Goal: Use online tool/utility: Use online tool/utility

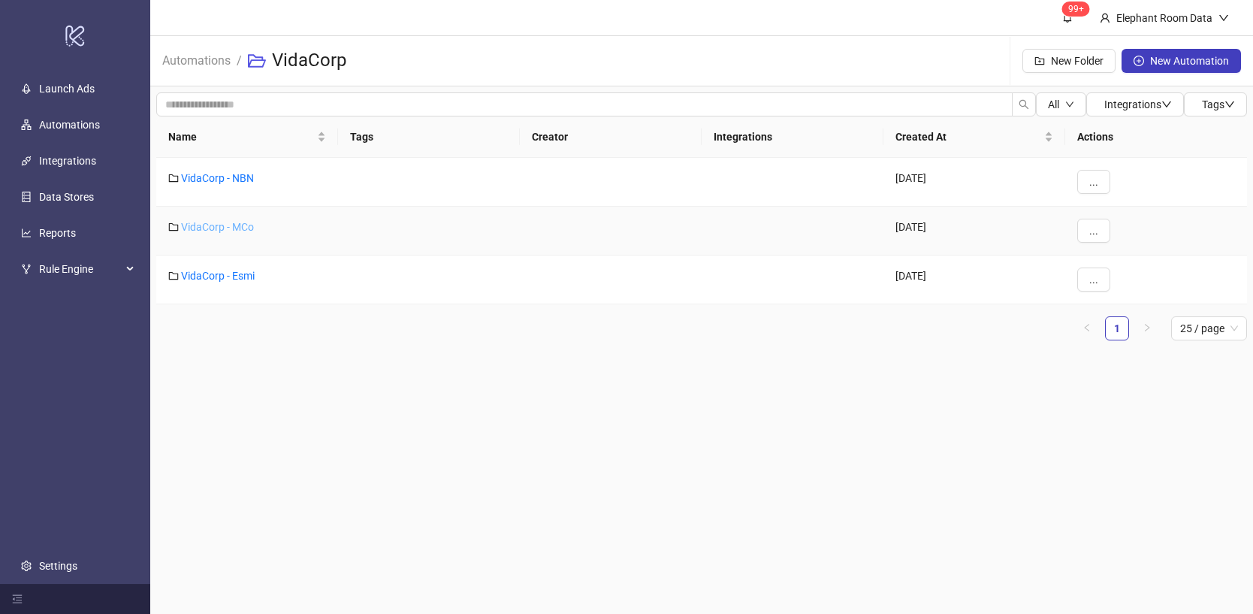
click at [216, 229] on link "VidaCorp - MCo" at bounding box center [217, 227] width 73 height 12
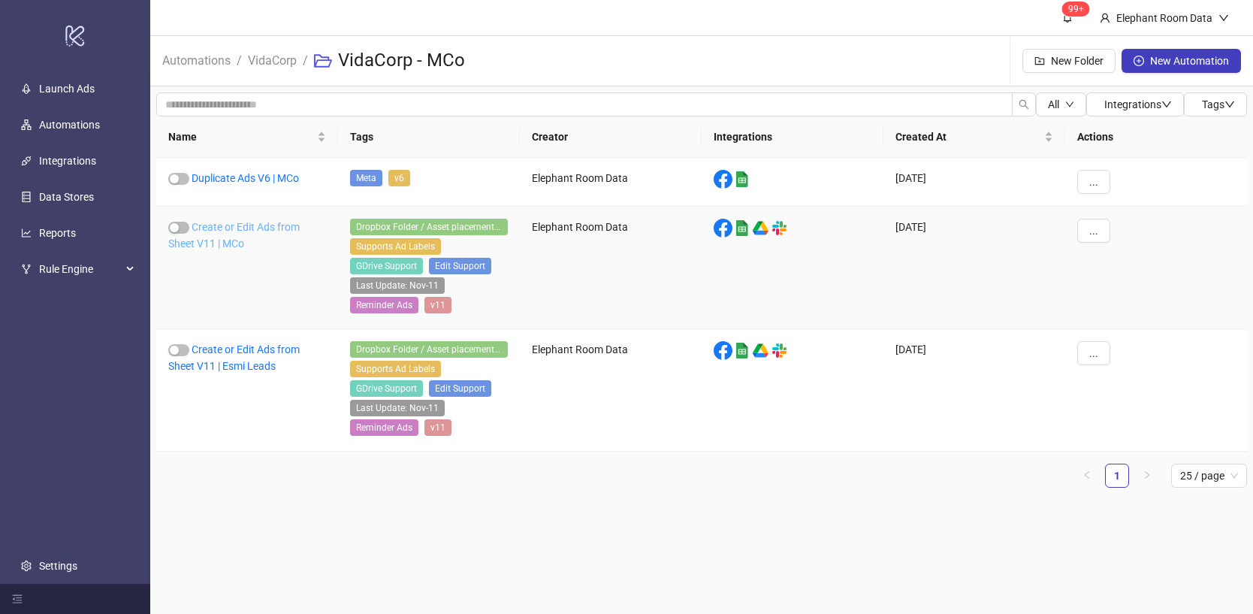
click at [252, 228] on link "Create or Edit Ads from Sheet V11 | MCo" at bounding box center [233, 235] width 131 height 29
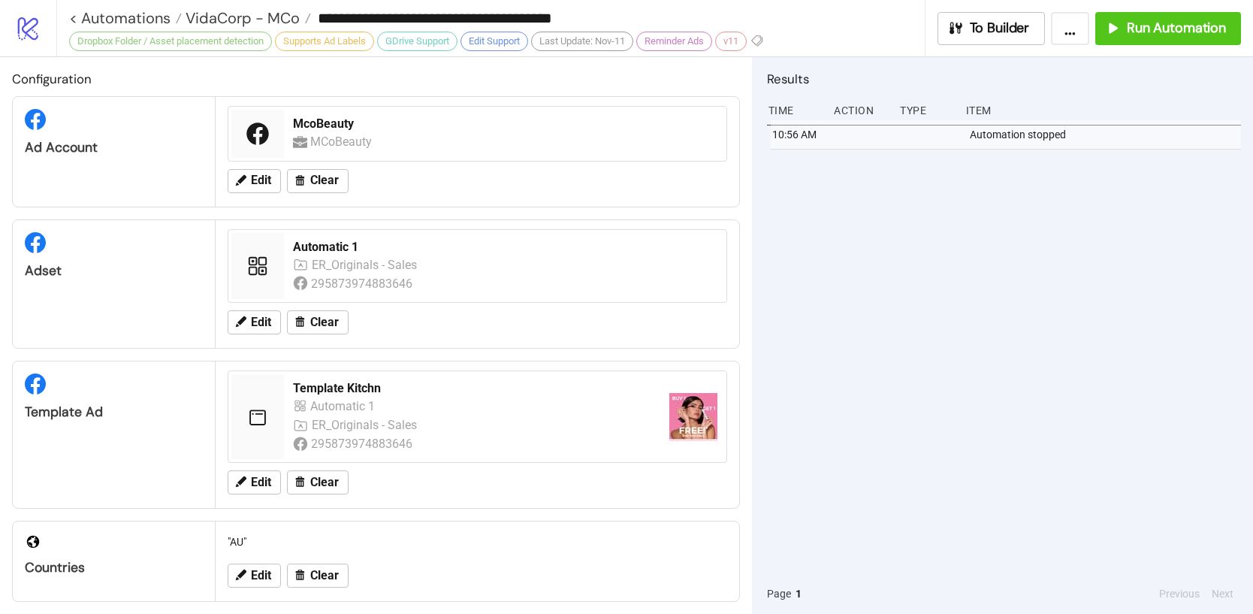
scroll to position [3, 0]
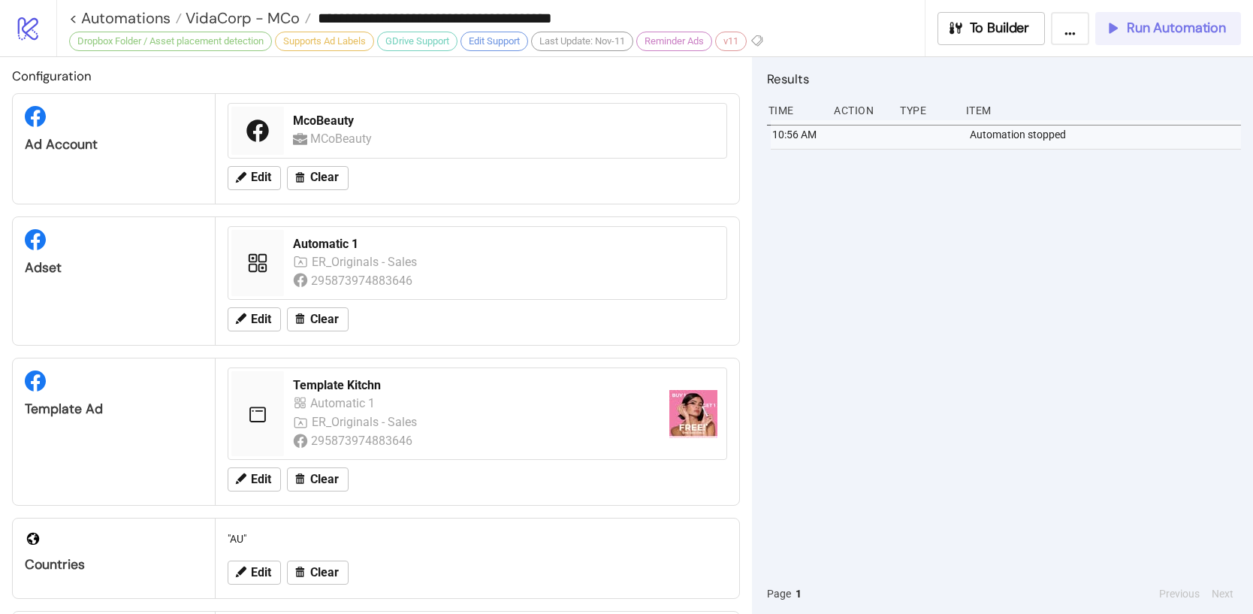
click at [1177, 26] on span "Run Automation" at bounding box center [1176, 28] width 99 height 17
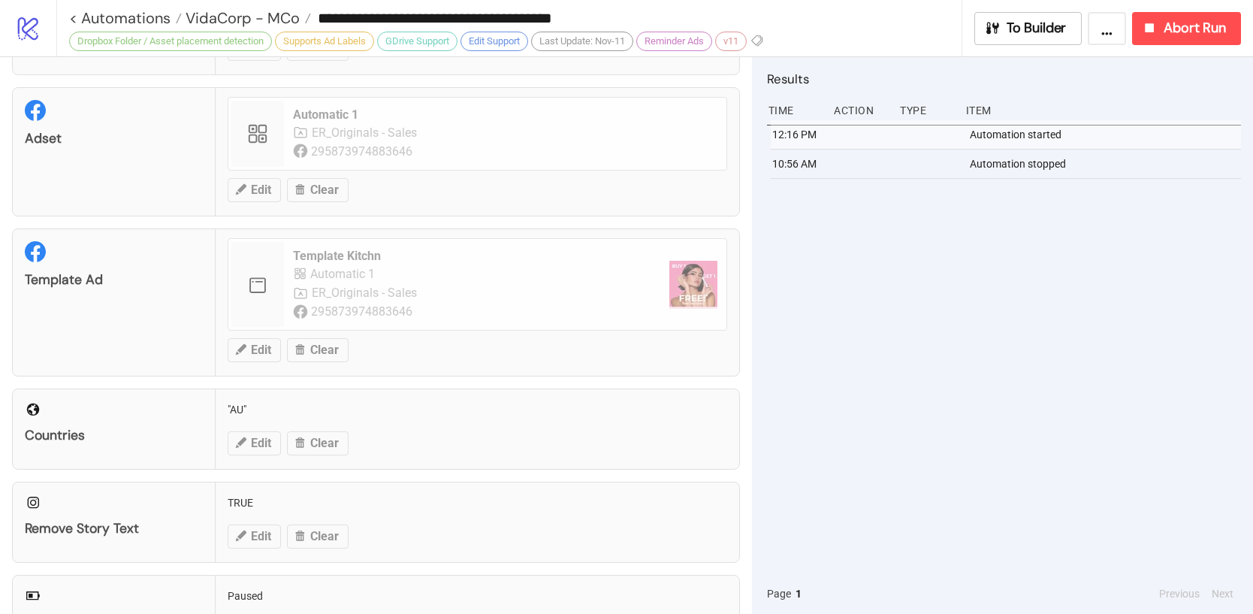
scroll to position [135, 0]
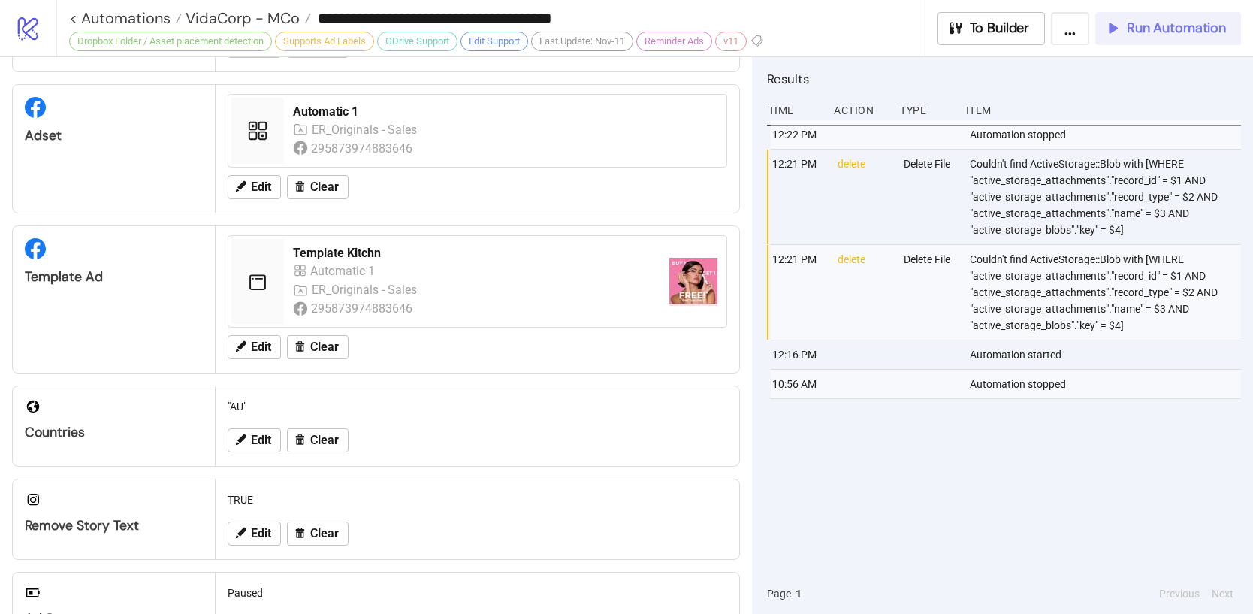
click at [1192, 28] on span "Run Automation" at bounding box center [1176, 28] width 99 height 17
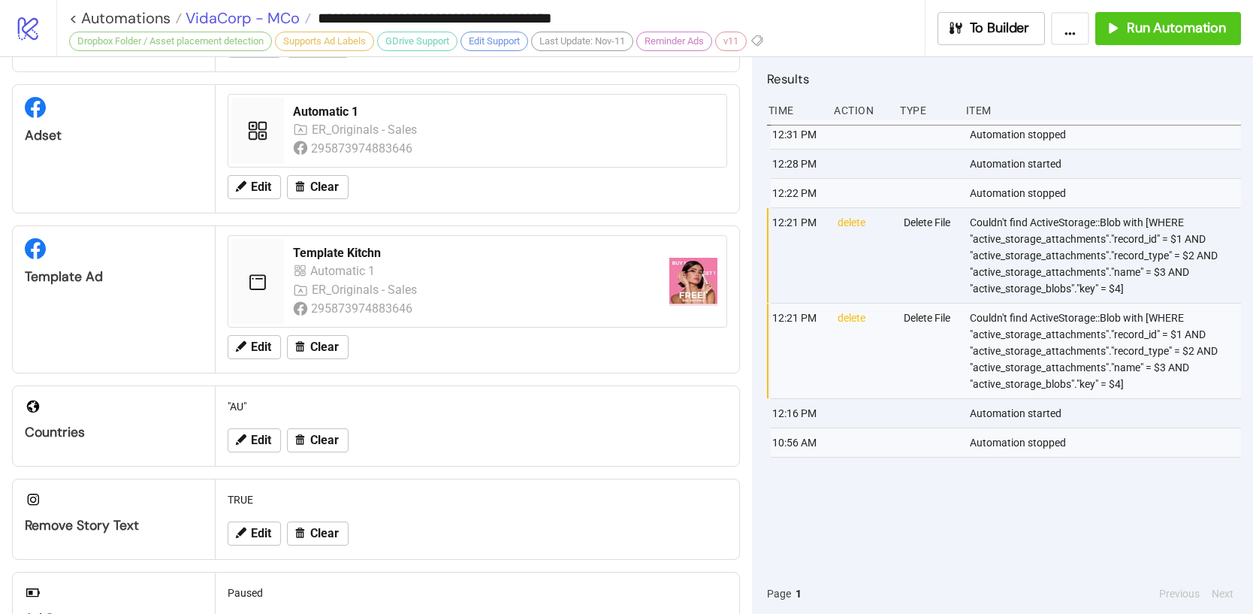
click at [284, 20] on span "VidaCorp - MCo" at bounding box center [241, 18] width 118 height 20
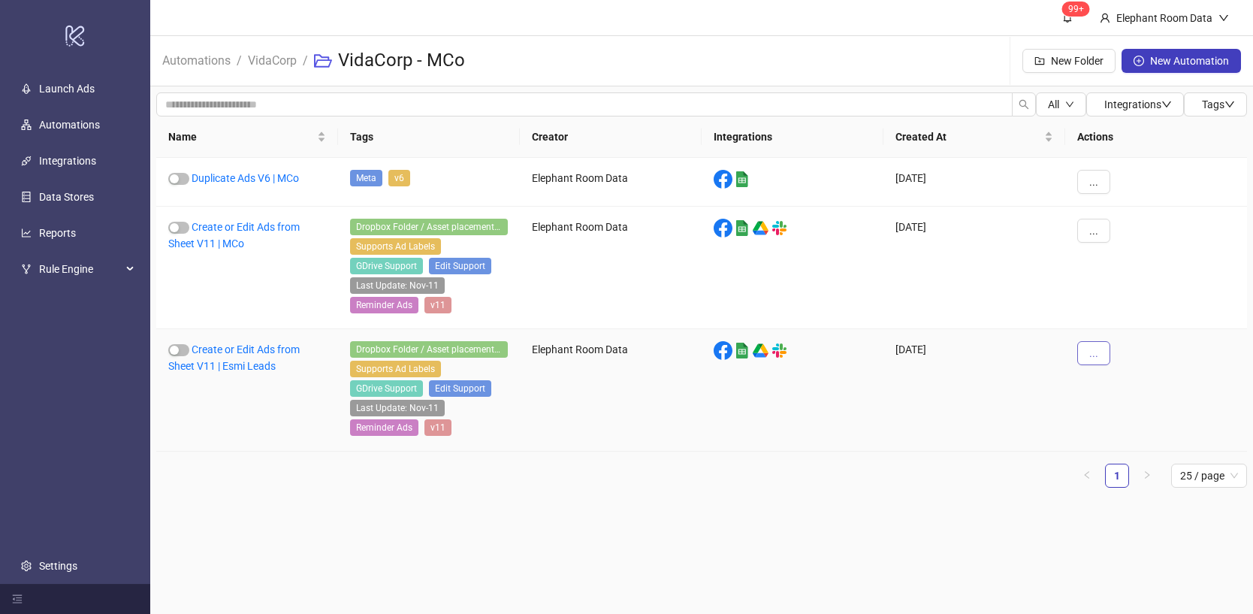
click at [1084, 361] on button "..." at bounding box center [1093, 353] width 33 height 24
click at [1120, 436] on span "Edit" at bounding box center [1128, 431] width 44 height 17
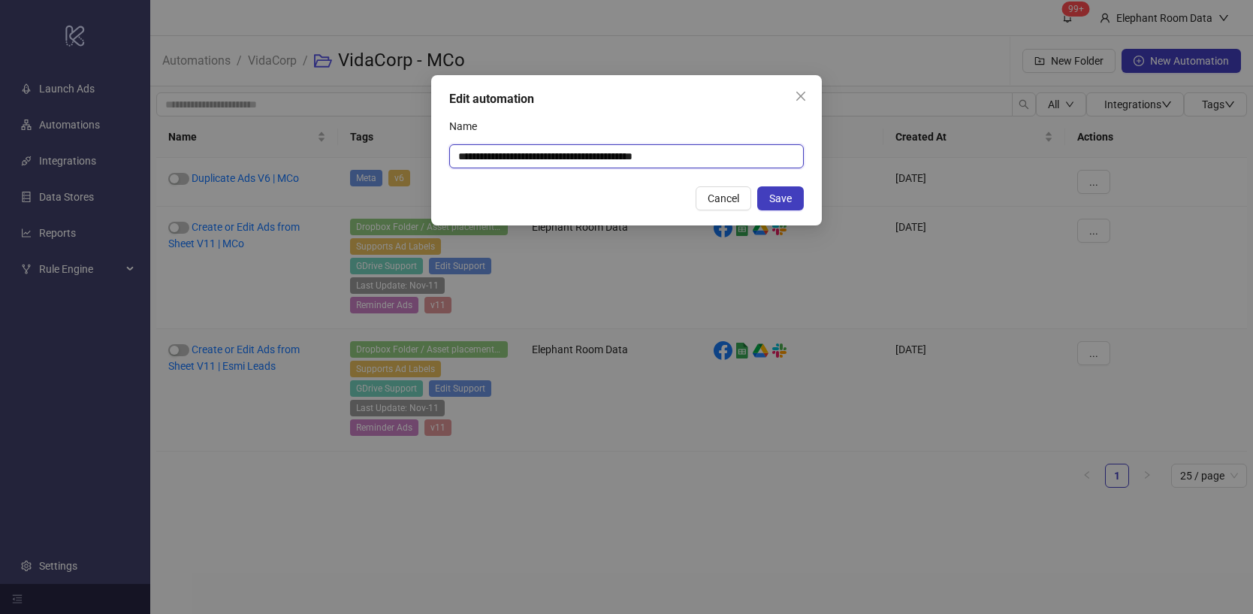
click at [636, 162] on input "**********" at bounding box center [626, 156] width 355 height 24
type input "**********"
click at [796, 206] on button "Save" at bounding box center [780, 198] width 47 height 24
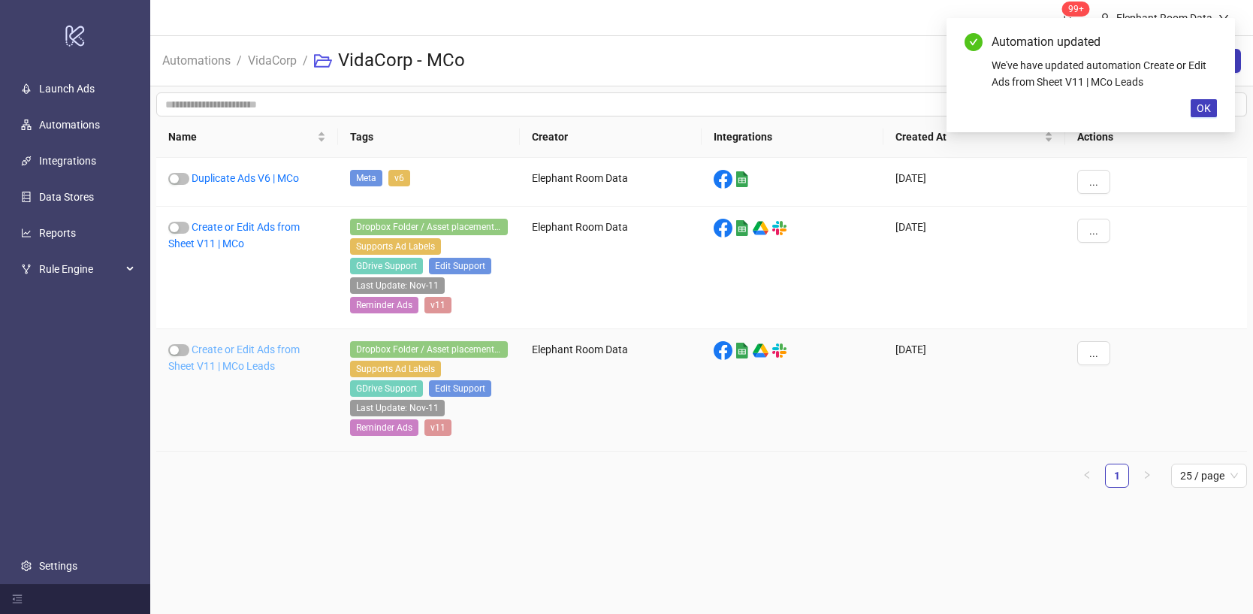
click at [280, 347] on link "Create or Edit Ads from Sheet V11 | MCo Leads" at bounding box center [233, 357] width 131 height 29
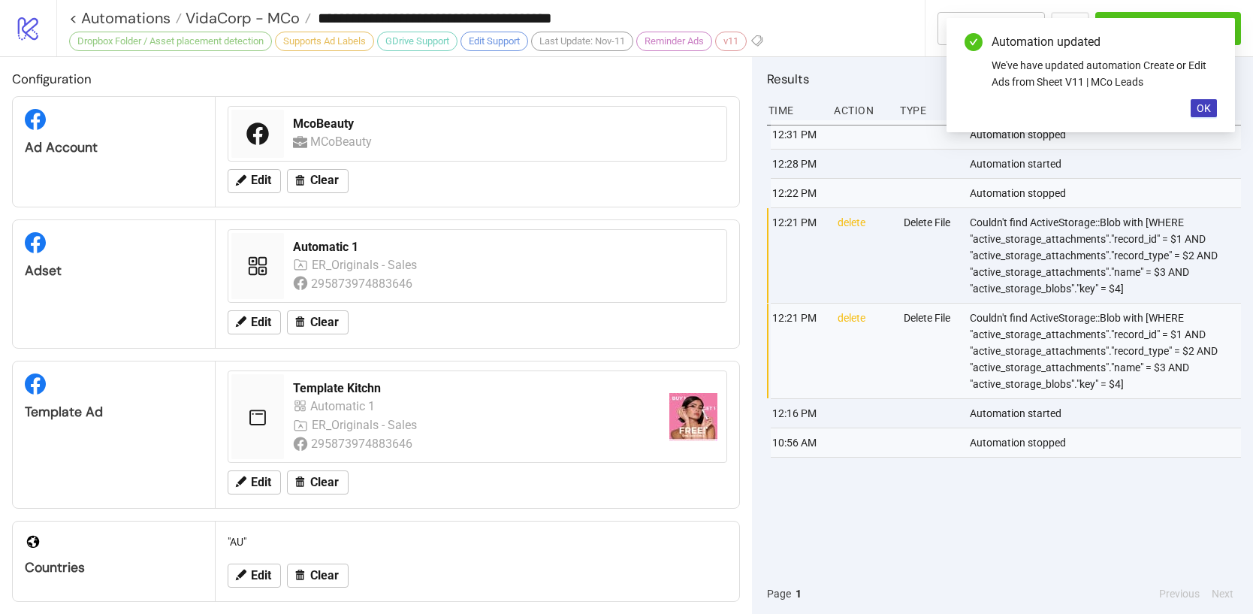
type input "**********"
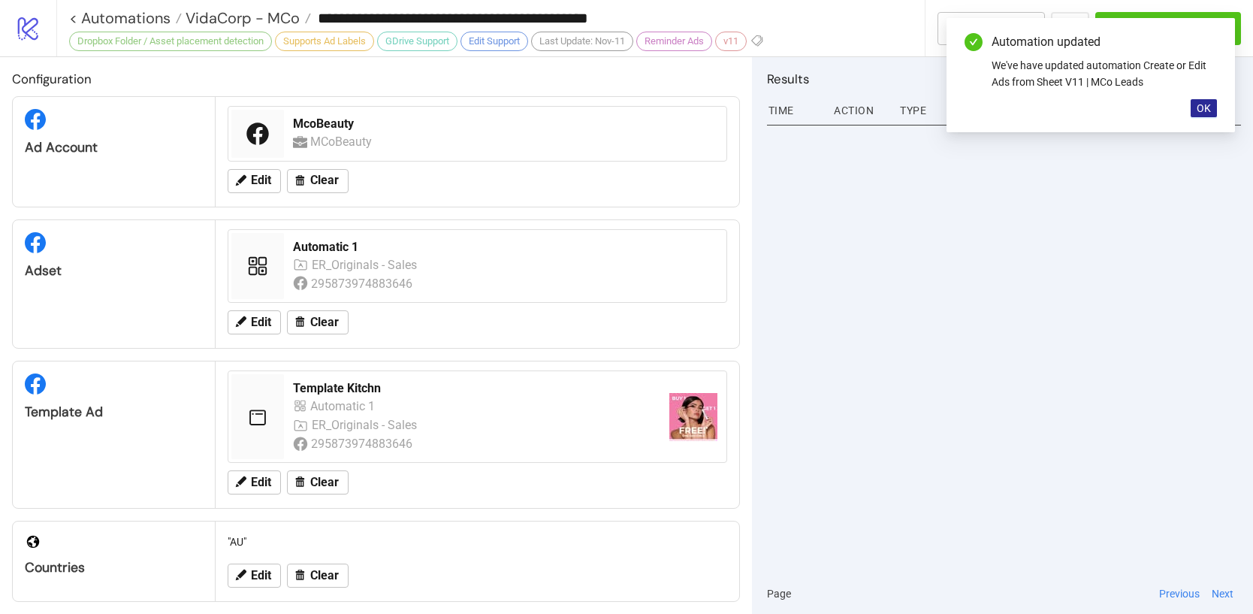
click at [1194, 110] on button "OK" at bounding box center [1204, 108] width 26 height 18
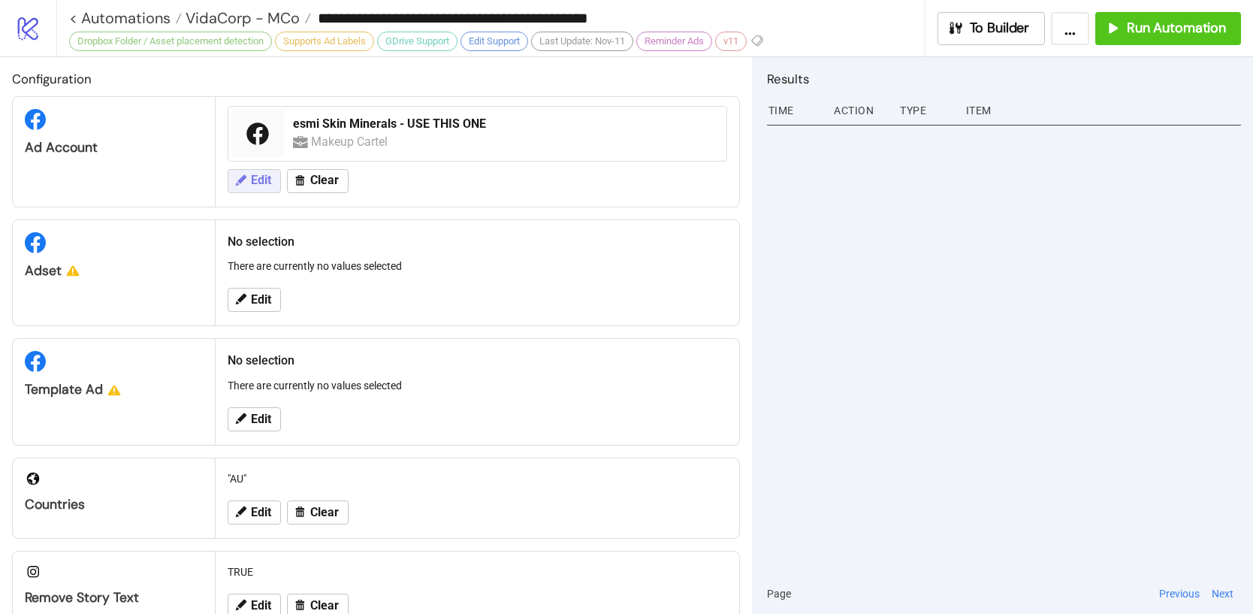
click at [270, 181] on span "Edit" at bounding box center [261, 181] width 20 height 14
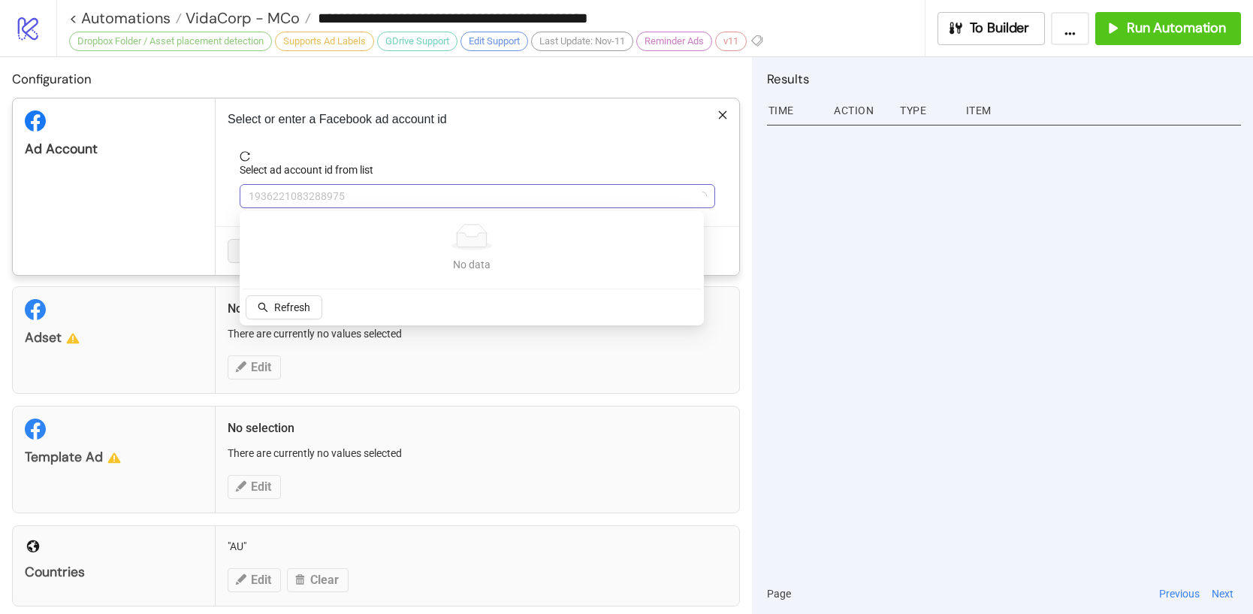
click at [361, 198] on span "1936221083288975" at bounding box center [478, 196] width 458 height 23
type input "**"
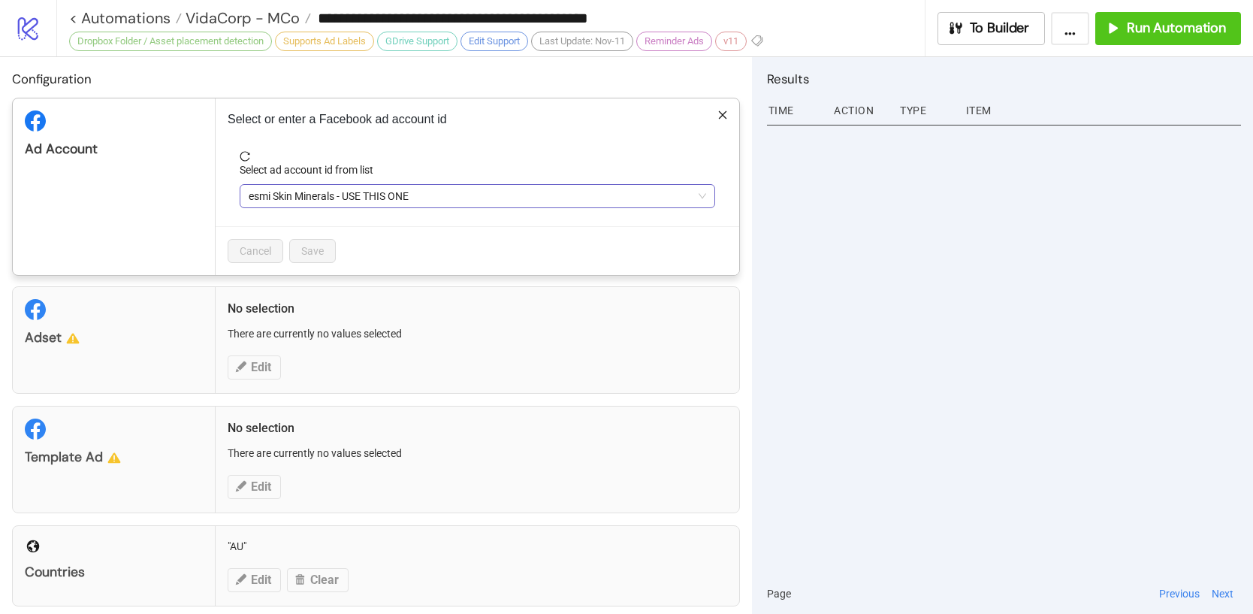
click at [359, 197] on span "esmi Skin Minerals - USE THIS ONE" at bounding box center [478, 196] width 458 height 23
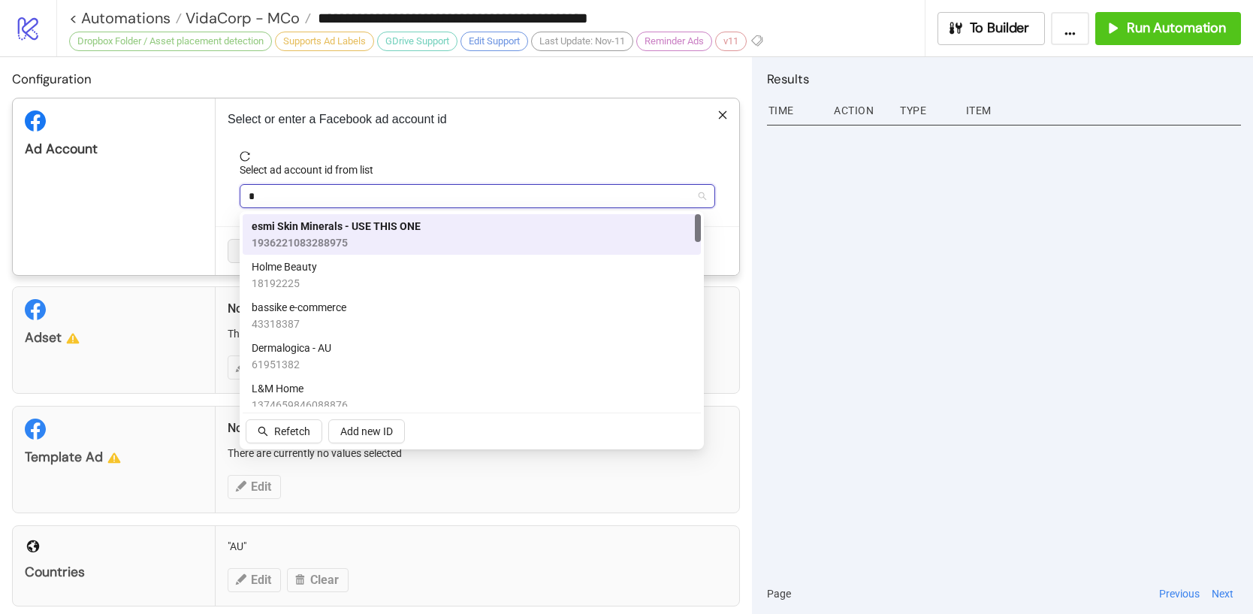
type input "**"
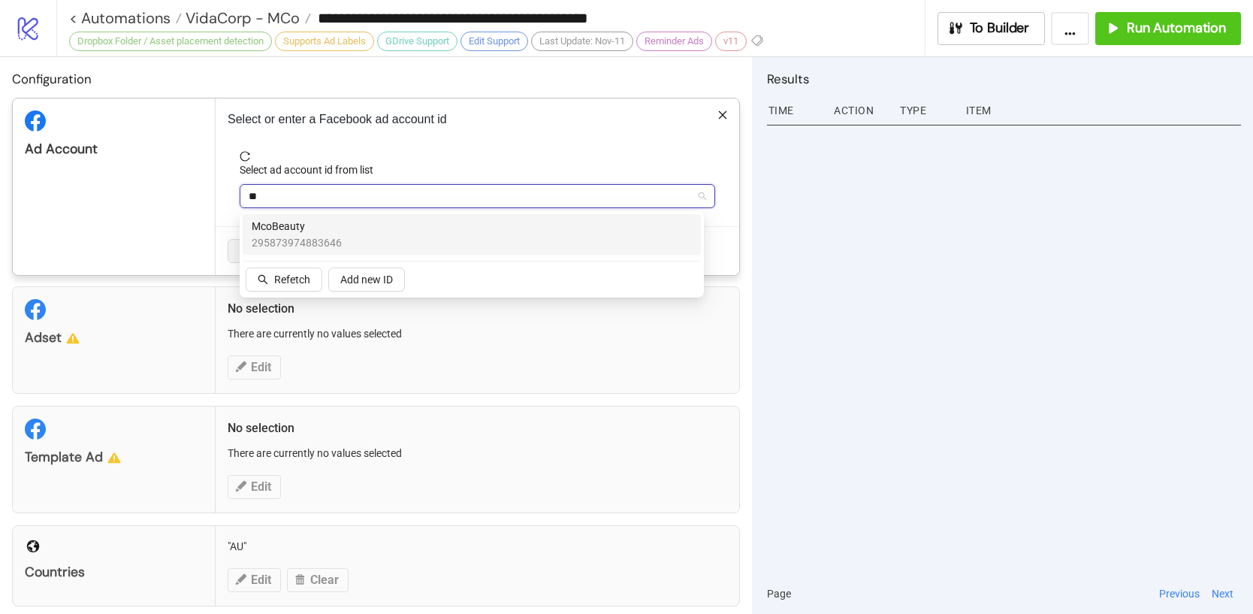
click at [357, 222] on div "McoBeauty 295873974883646" at bounding box center [472, 234] width 440 height 33
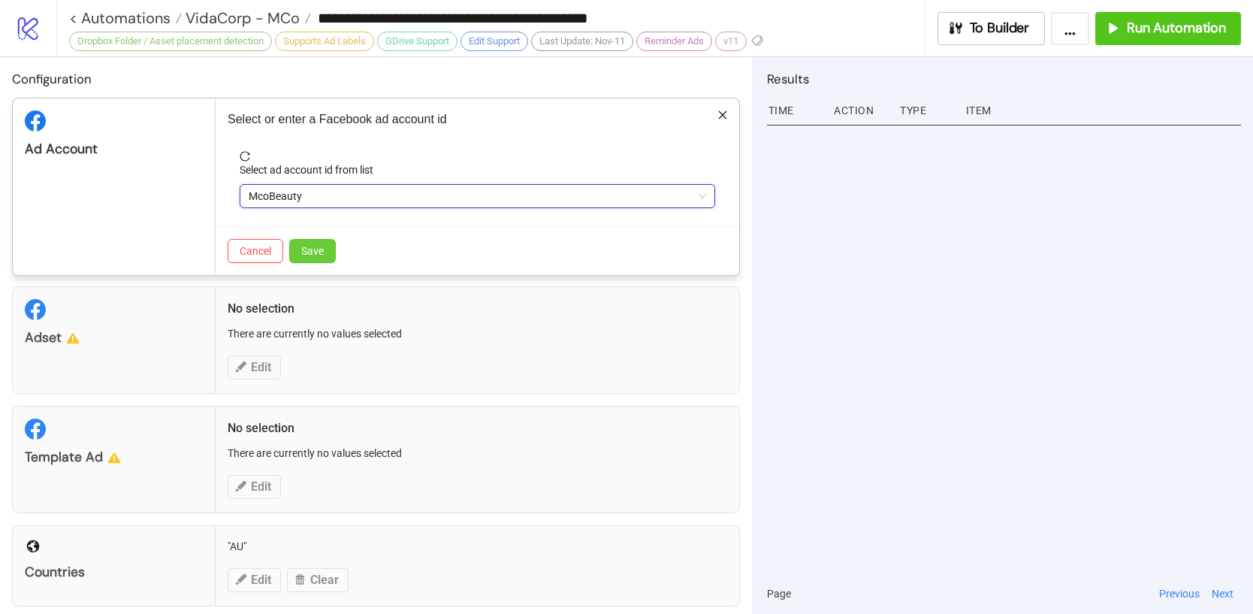
click at [325, 255] on button "Save" at bounding box center [312, 251] width 47 height 24
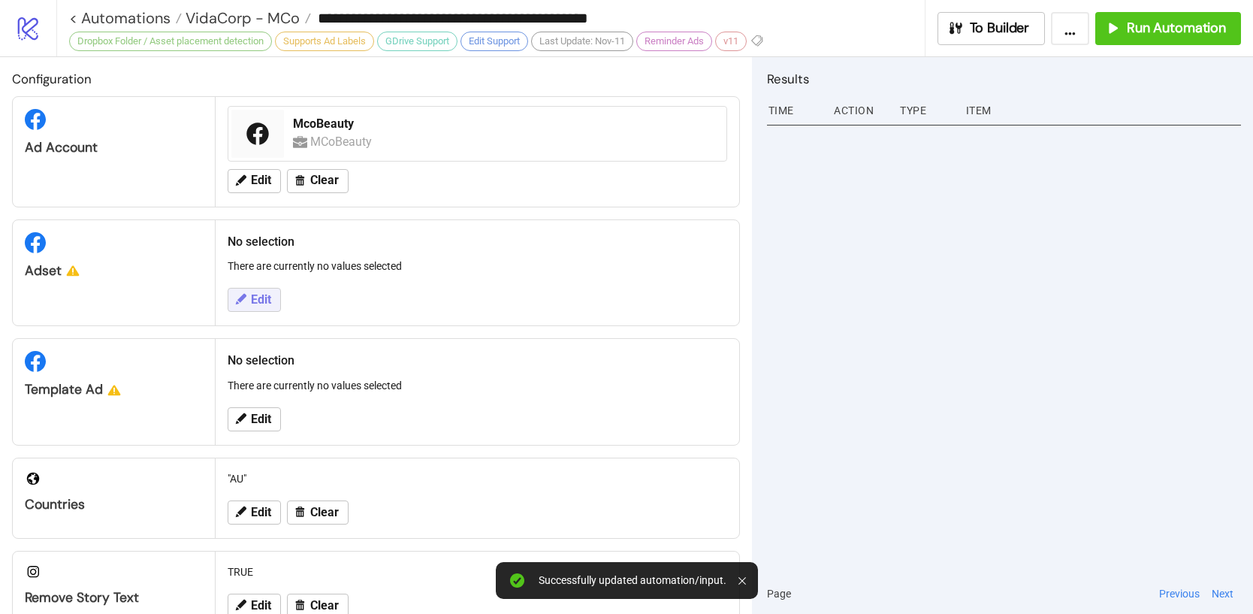
click at [254, 305] on span "Edit" at bounding box center [261, 300] width 20 height 14
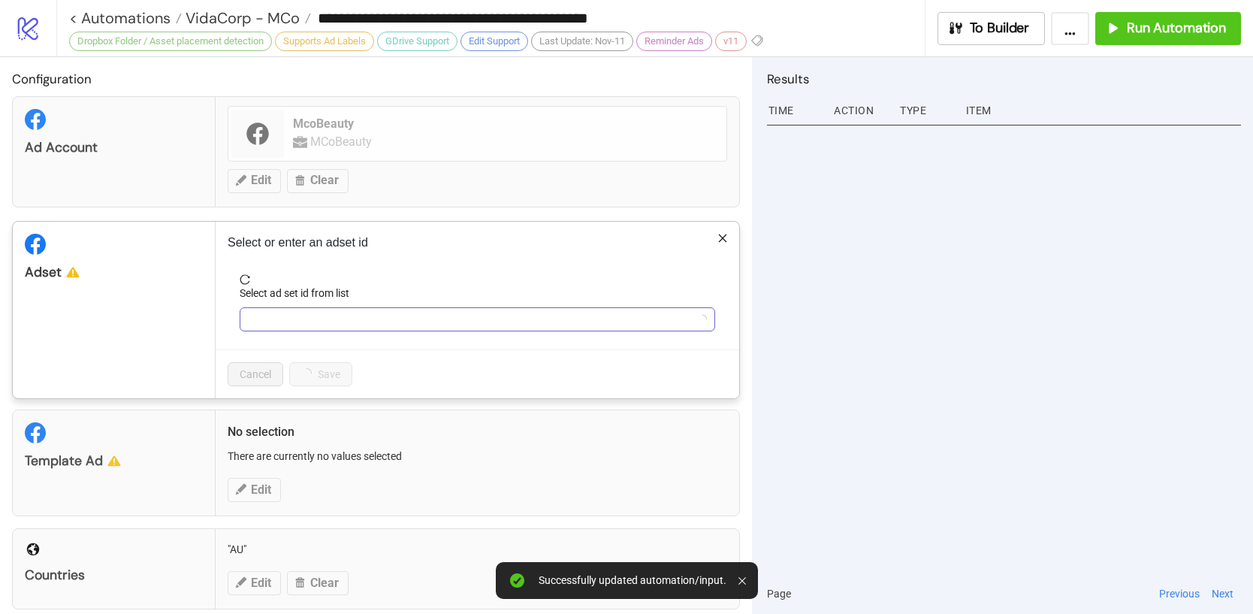
click at [267, 317] on input "Select ad set id from list" at bounding box center [471, 319] width 444 height 23
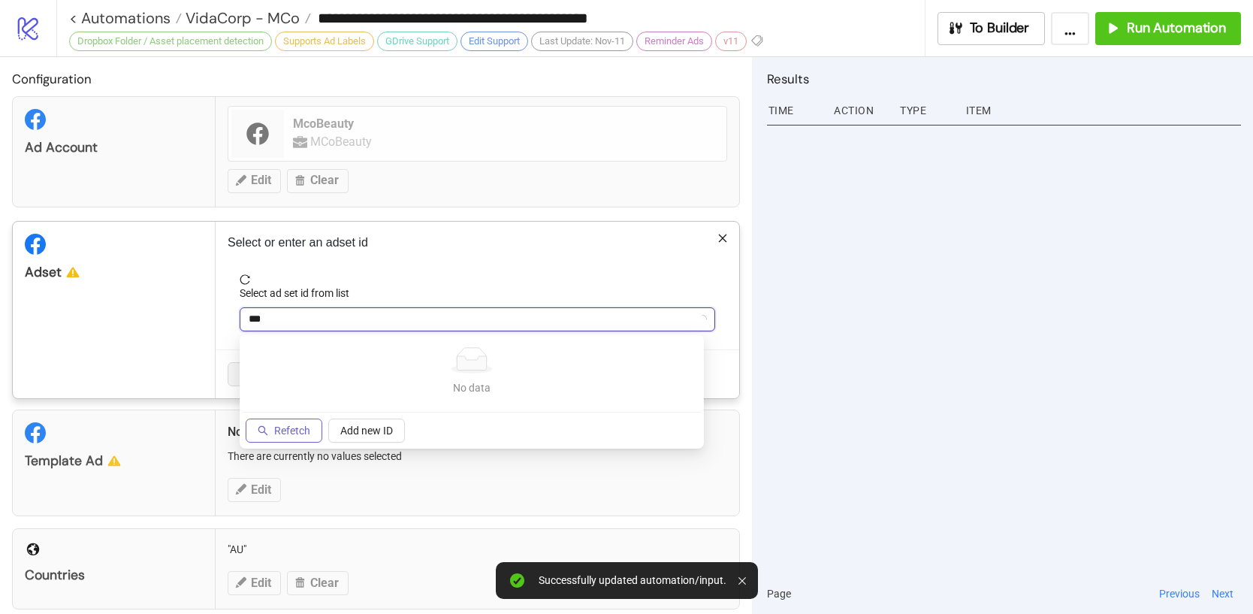
type input "***"
click at [299, 429] on span "Refetch" at bounding box center [292, 431] width 36 height 12
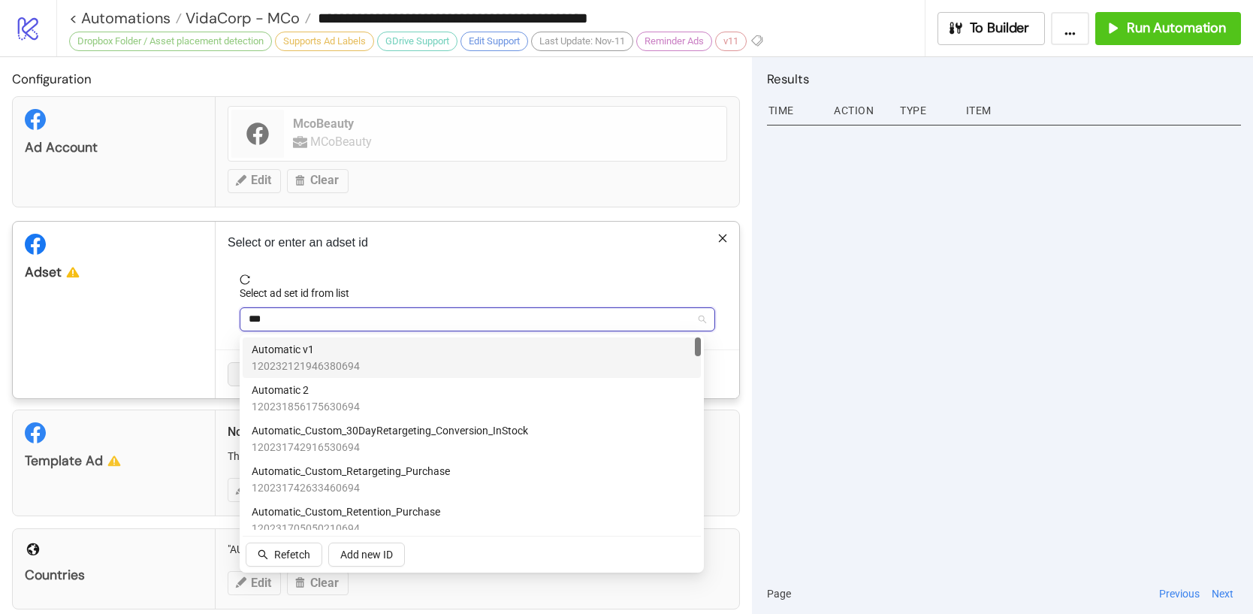
click at [317, 363] on span "120232121946380694" at bounding box center [306, 366] width 108 height 17
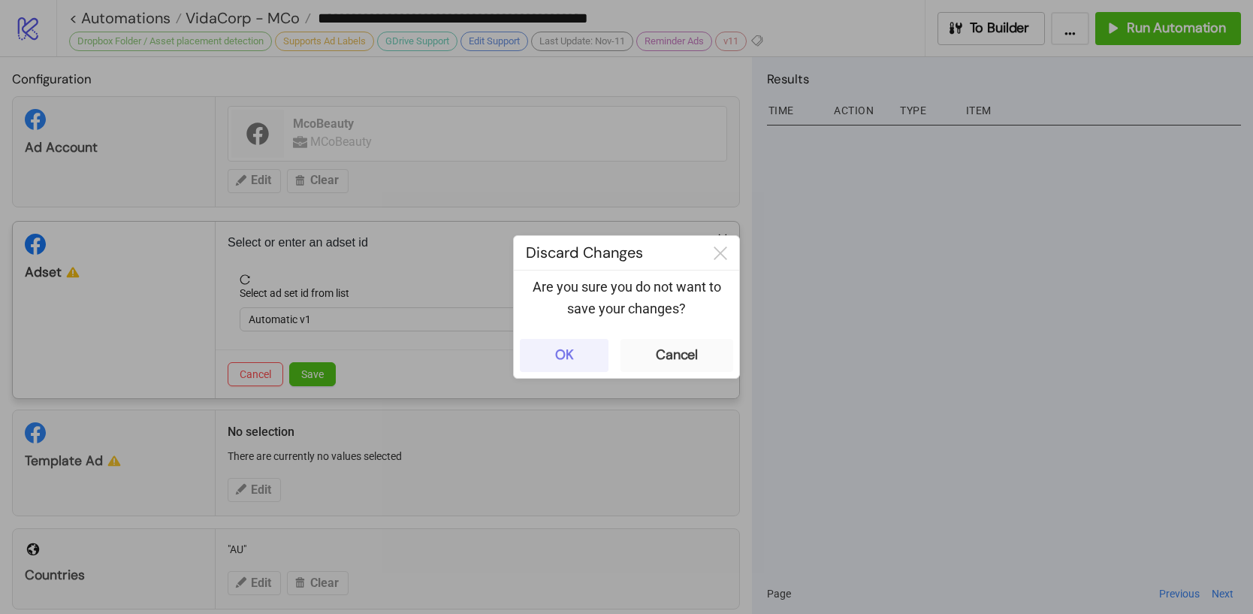
click at [579, 351] on button "OK" at bounding box center [564, 355] width 89 height 33
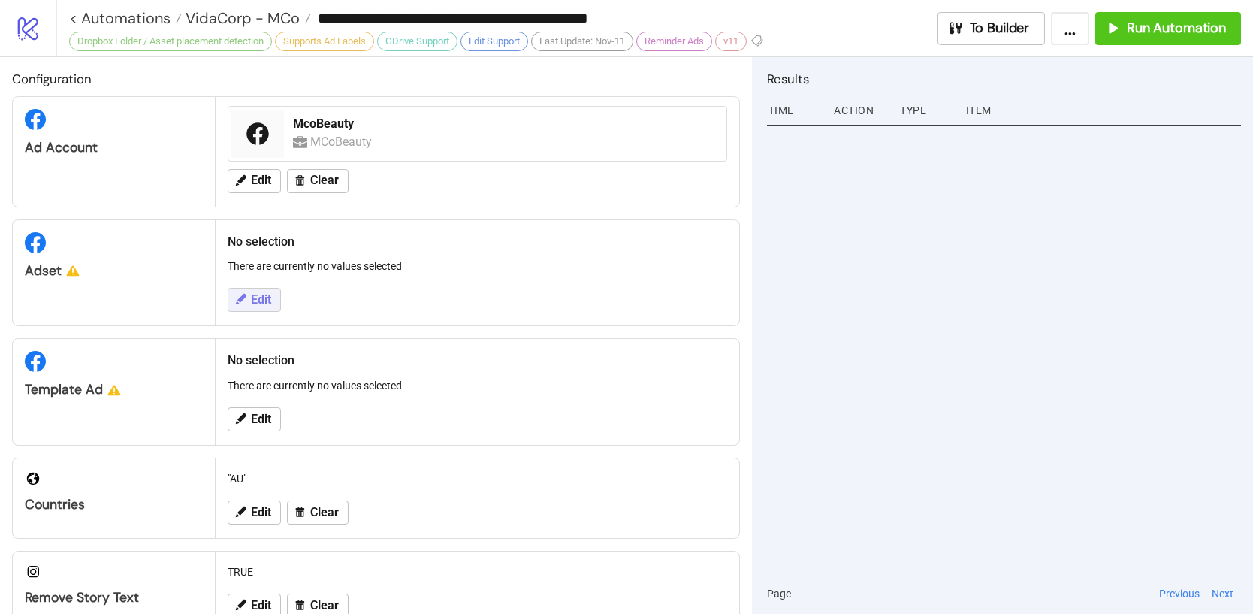
click at [267, 303] on span "Edit" at bounding box center [261, 300] width 20 height 14
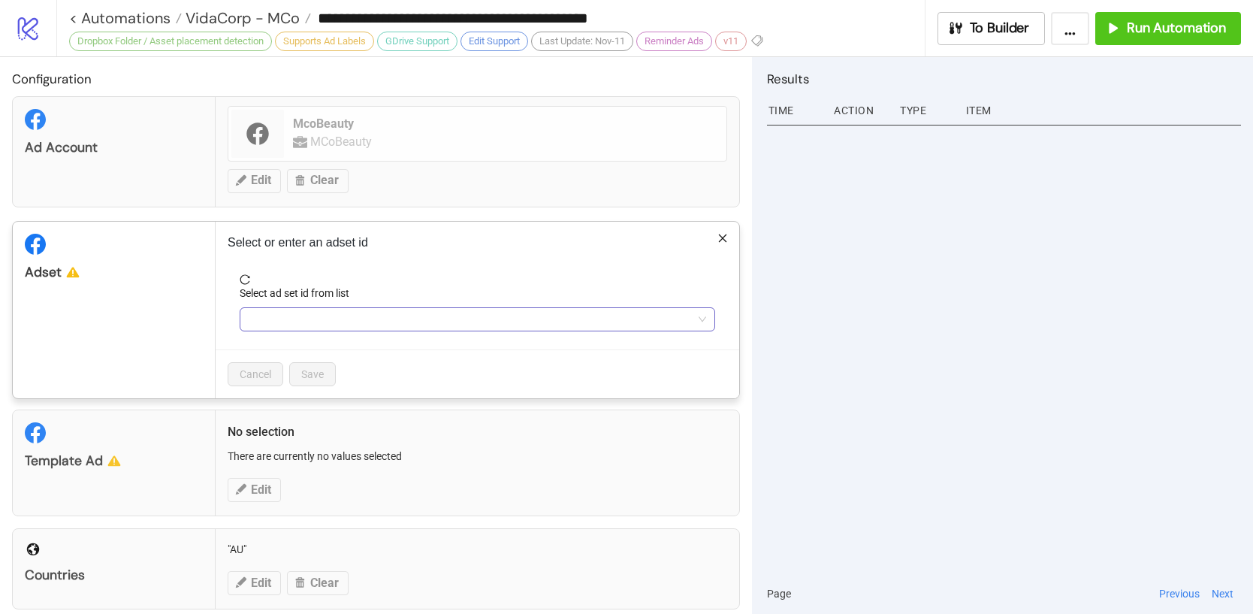
click at [311, 327] on input "Select ad set id from list" at bounding box center [471, 319] width 444 height 23
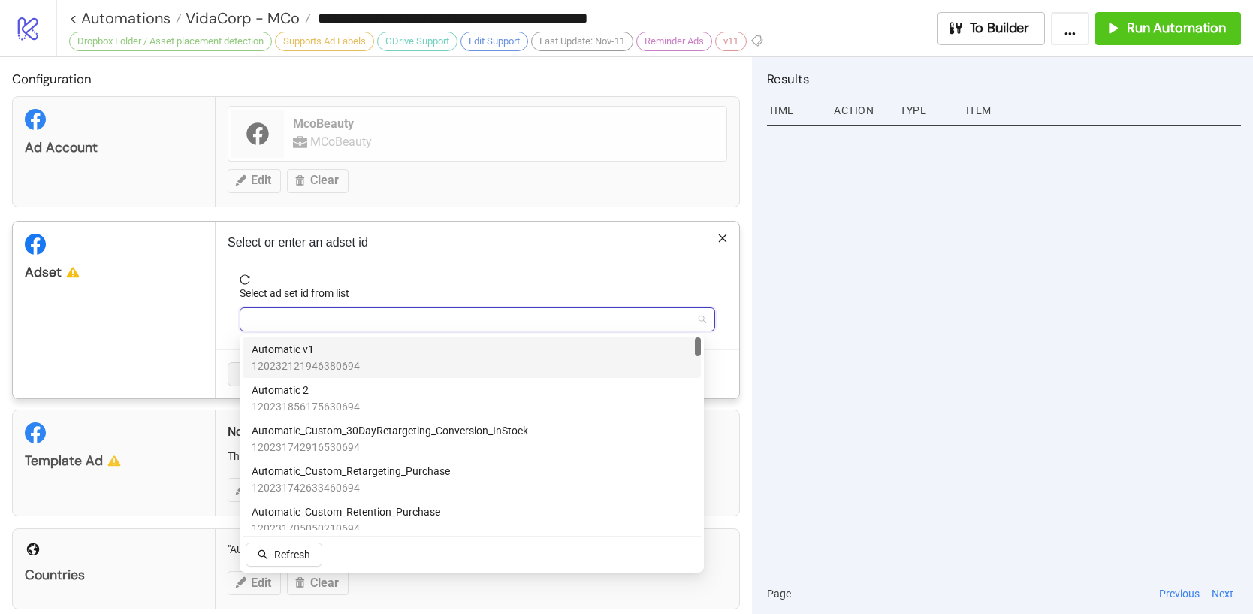
click at [317, 354] on span "Automatic v1" at bounding box center [306, 349] width 108 height 17
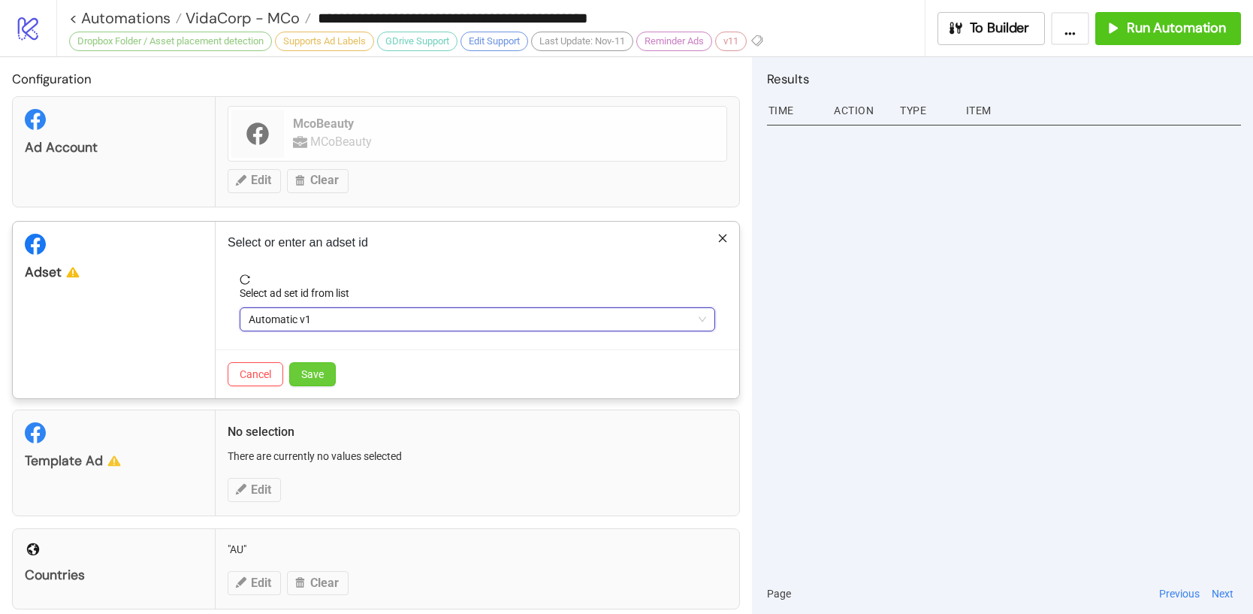
click at [320, 380] on button "Save" at bounding box center [312, 374] width 47 height 24
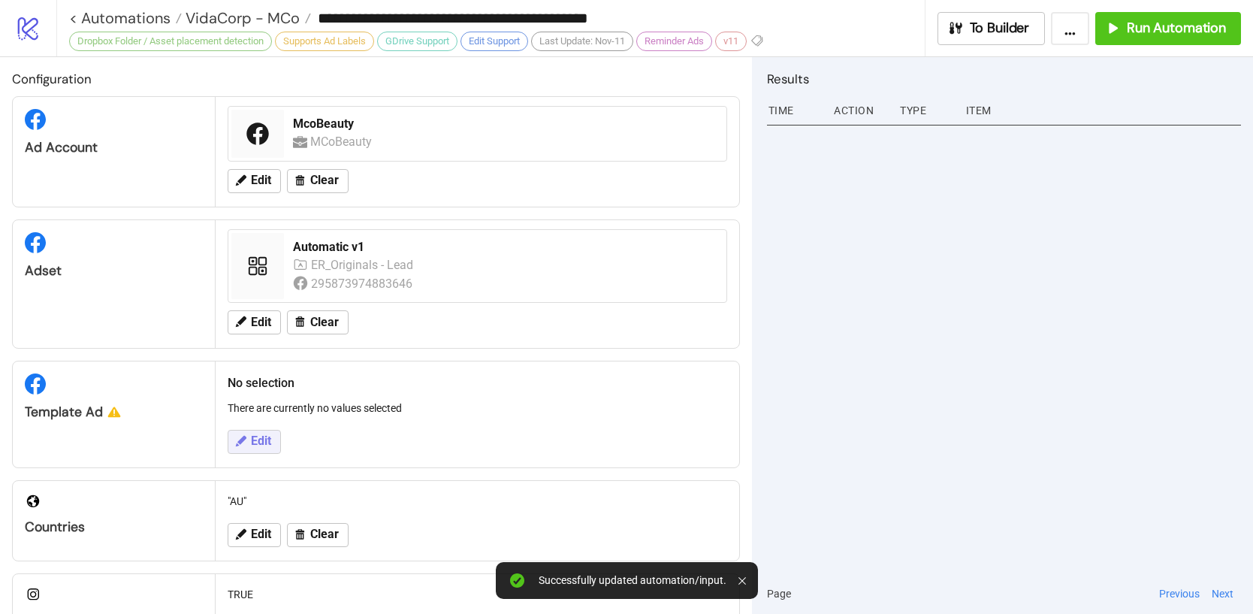
click at [266, 444] on span "Edit" at bounding box center [261, 441] width 20 height 14
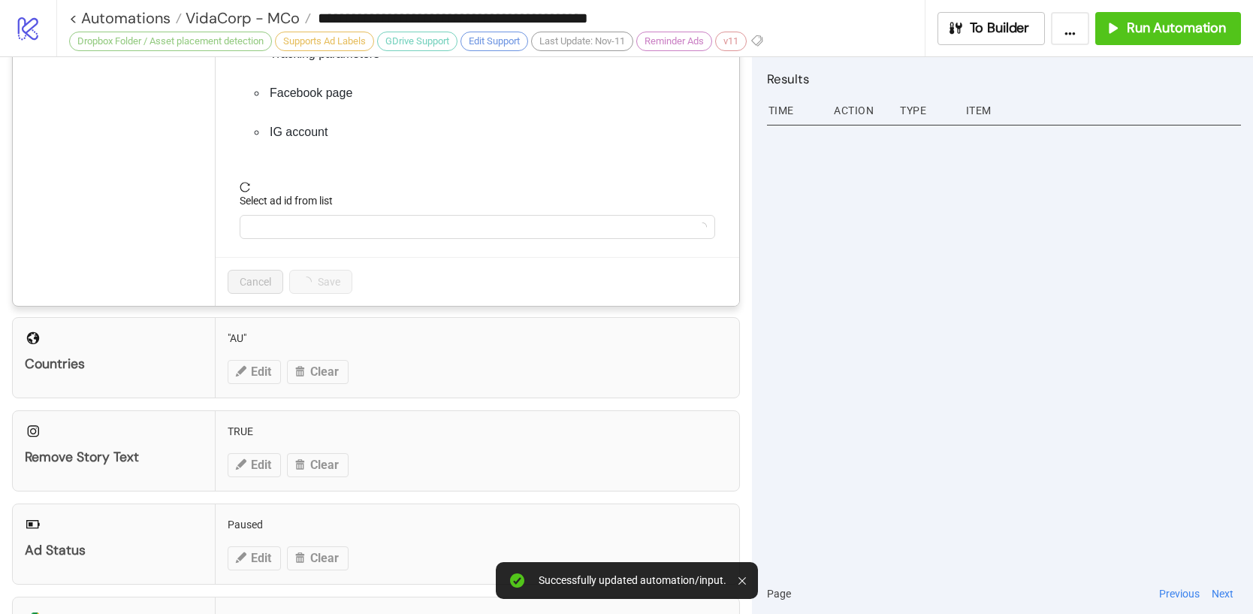
scroll to position [415, 0]
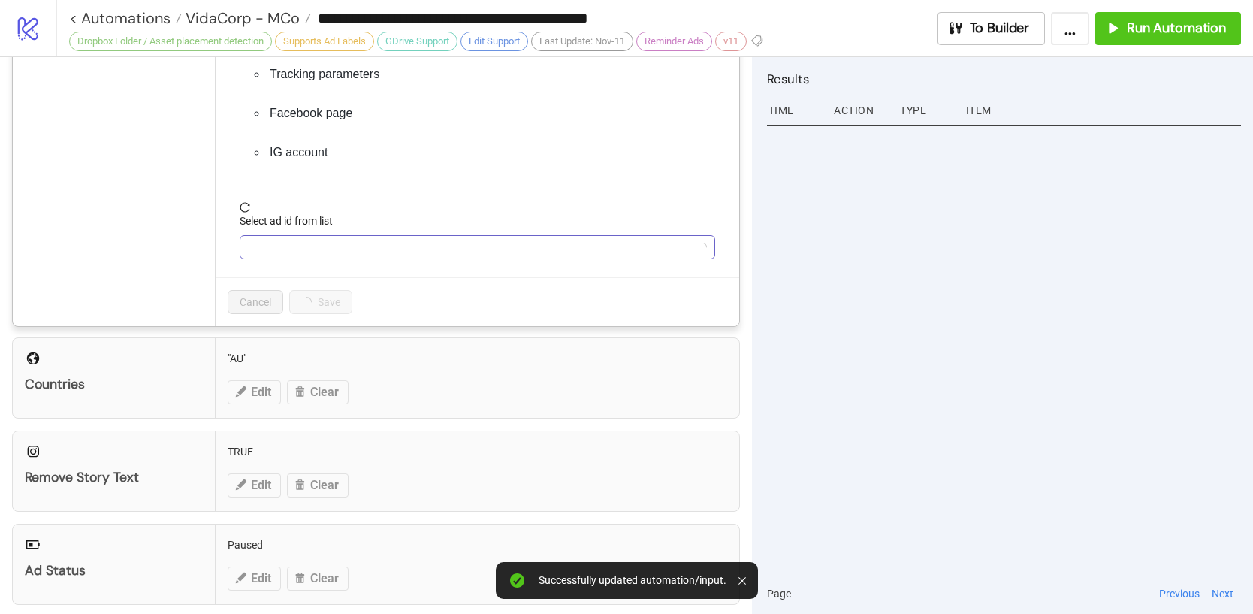
click at [291, 249] on input "Select ad id from list" at bounding box center [471, 247] width 444 height 23
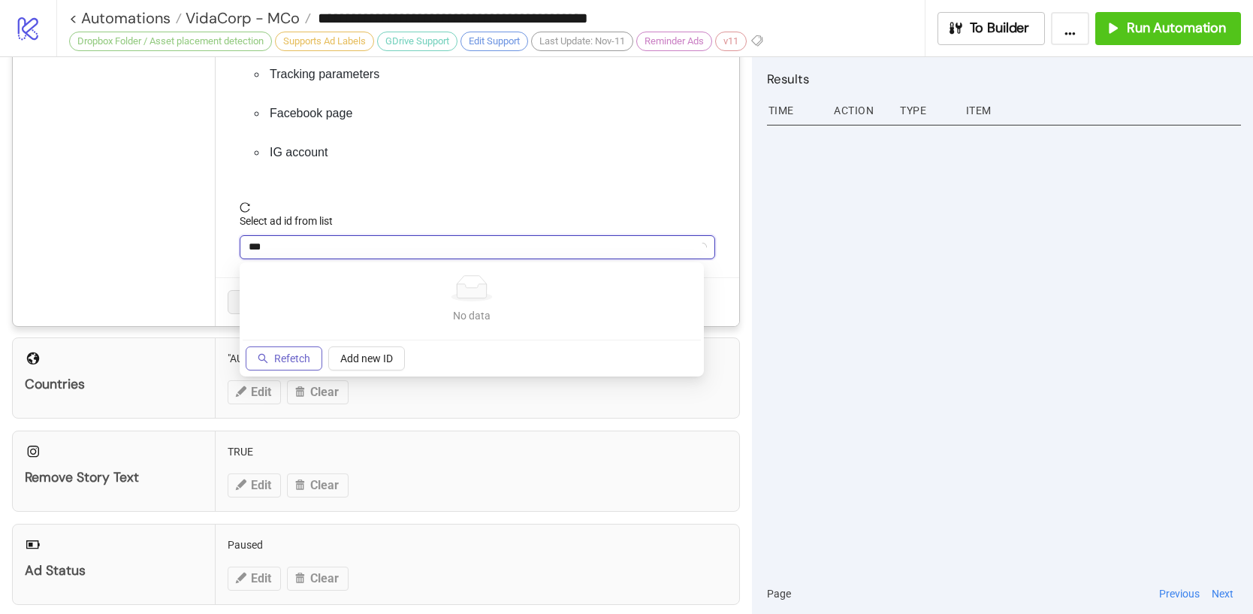
type input "***"
click at [294, 359] on span "Refetch" at bounding box center [292, 358] width 36 height 12
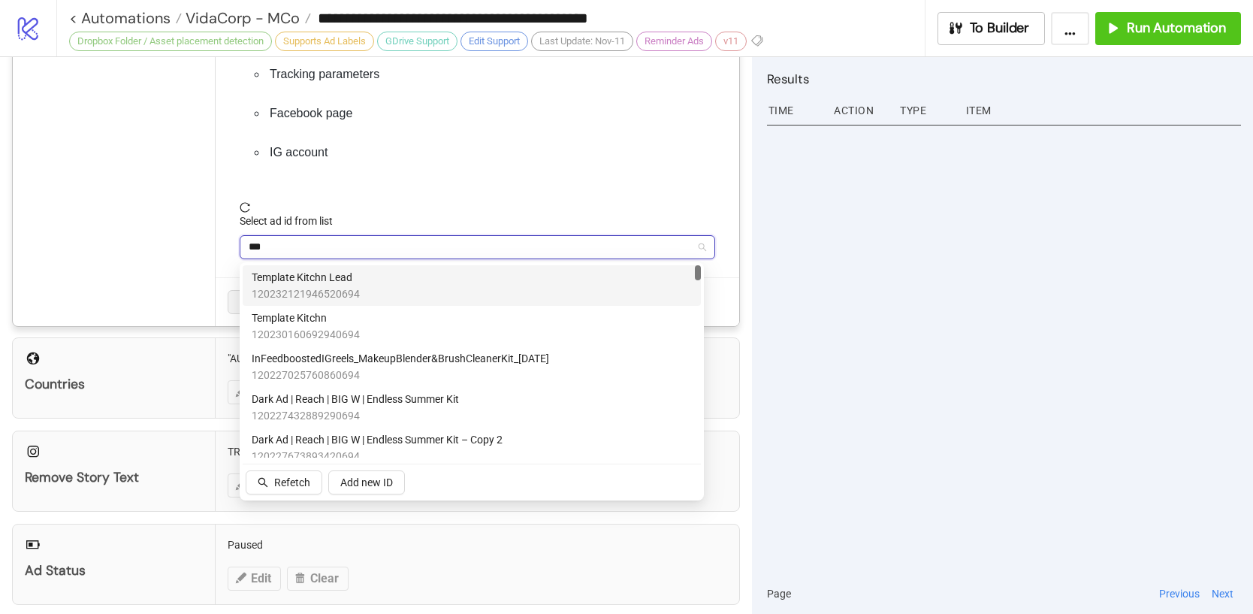
click at [355, 279] on span "Template Kitchn Lead" at bounding box center [306, 277] width 108 height 17
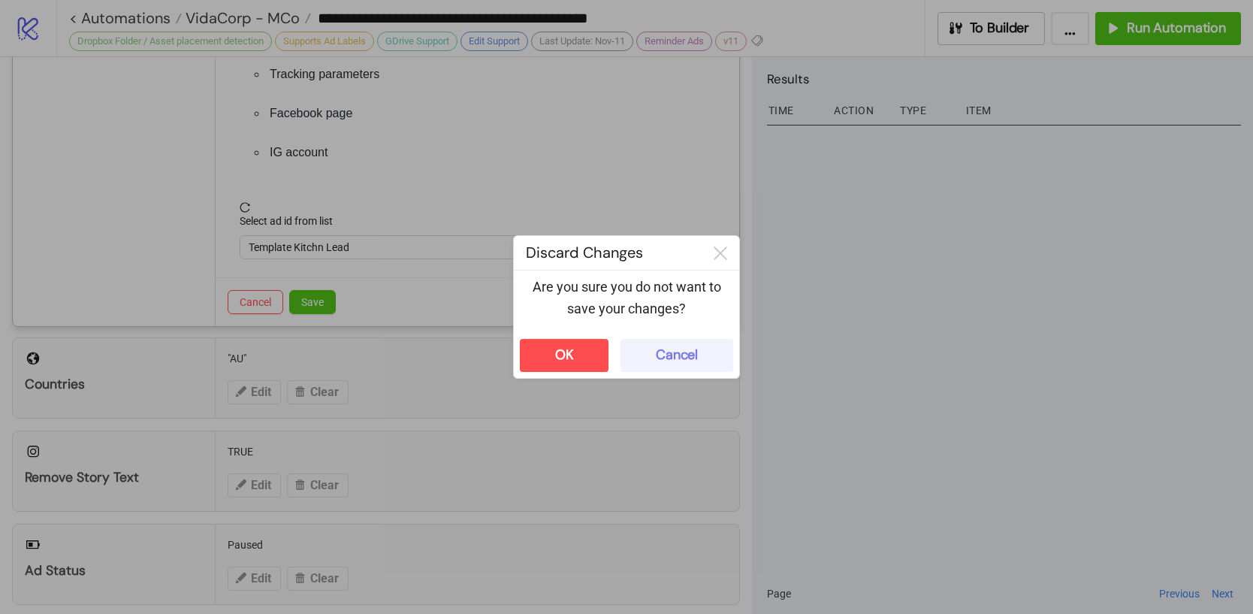
click at [657, 345] on button "Cancel" at bounding box center [677, 355] width 113 height 33
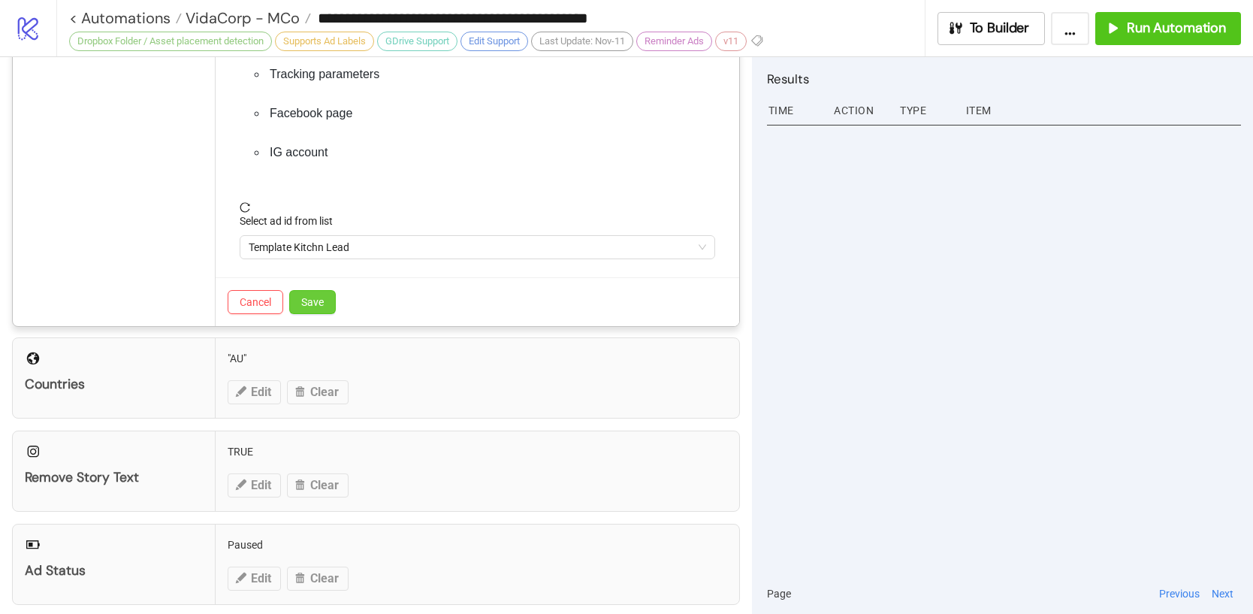
click at [319, 304] on span "Save" at bounding box center [312, 302] width 23 height 12
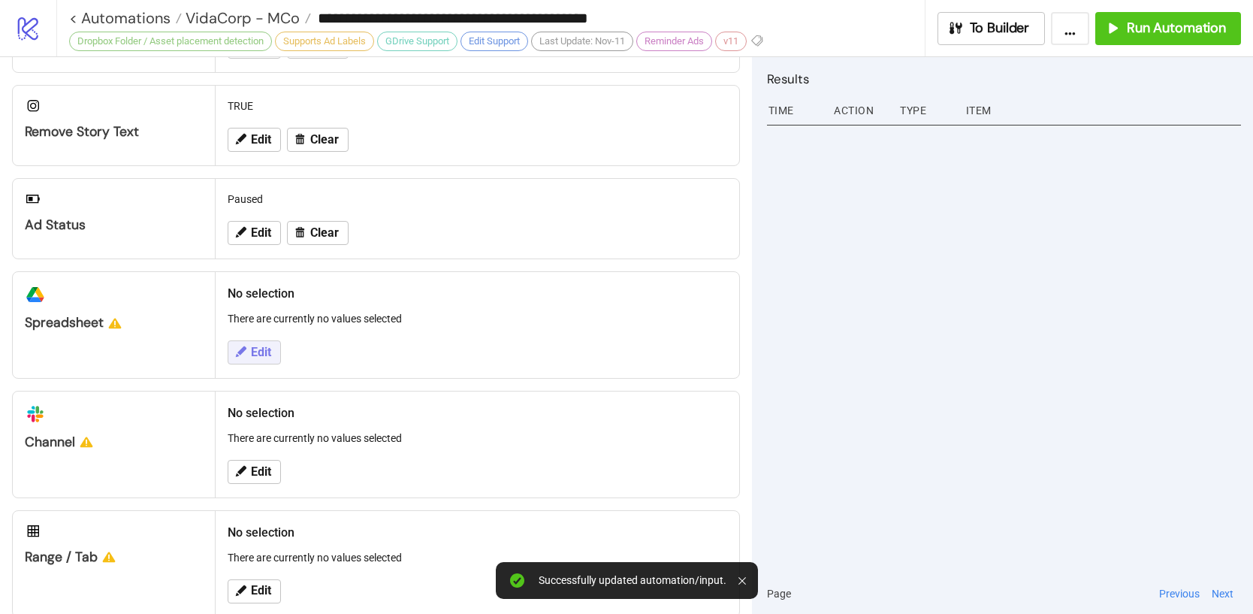
scroll to position [536, 0]
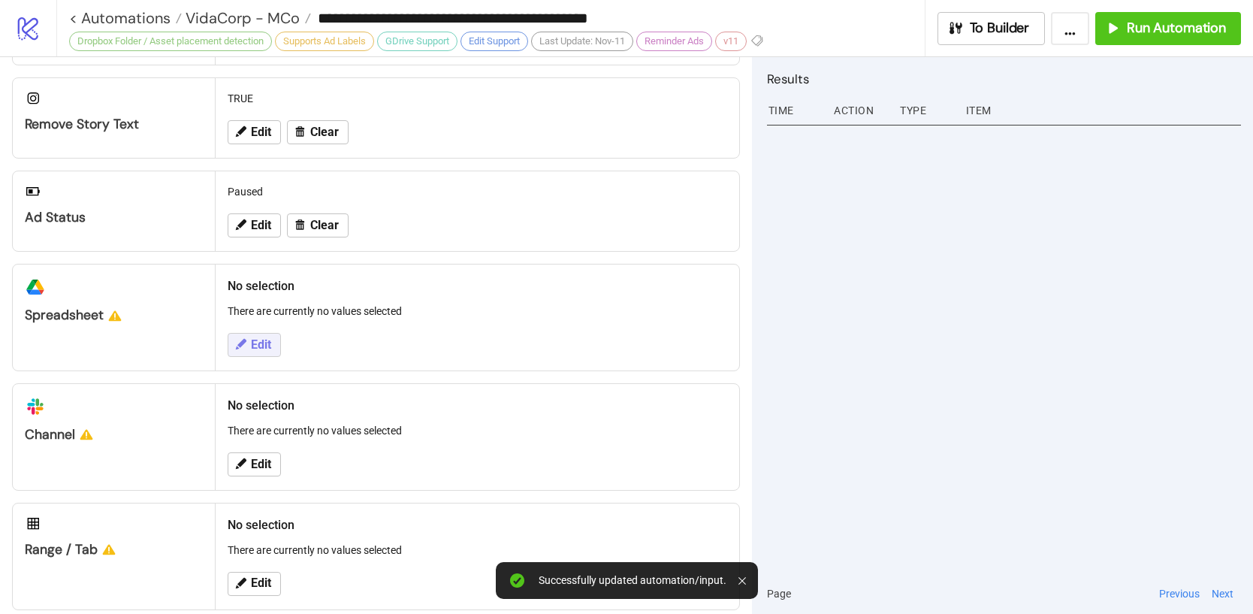
click at [265, 349] on span "Edit" at bounding box center [261, 345] width 20 height 14
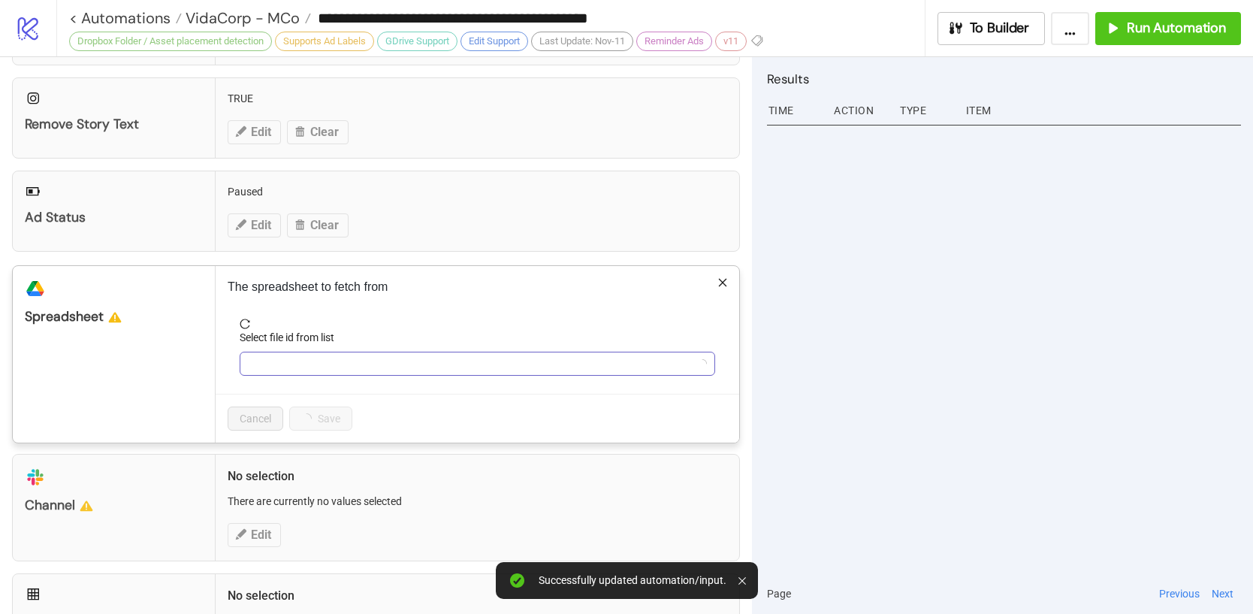
click at [292, 358] on input "Select file id from list" at bounding box center [471, 363] width 444 height 23
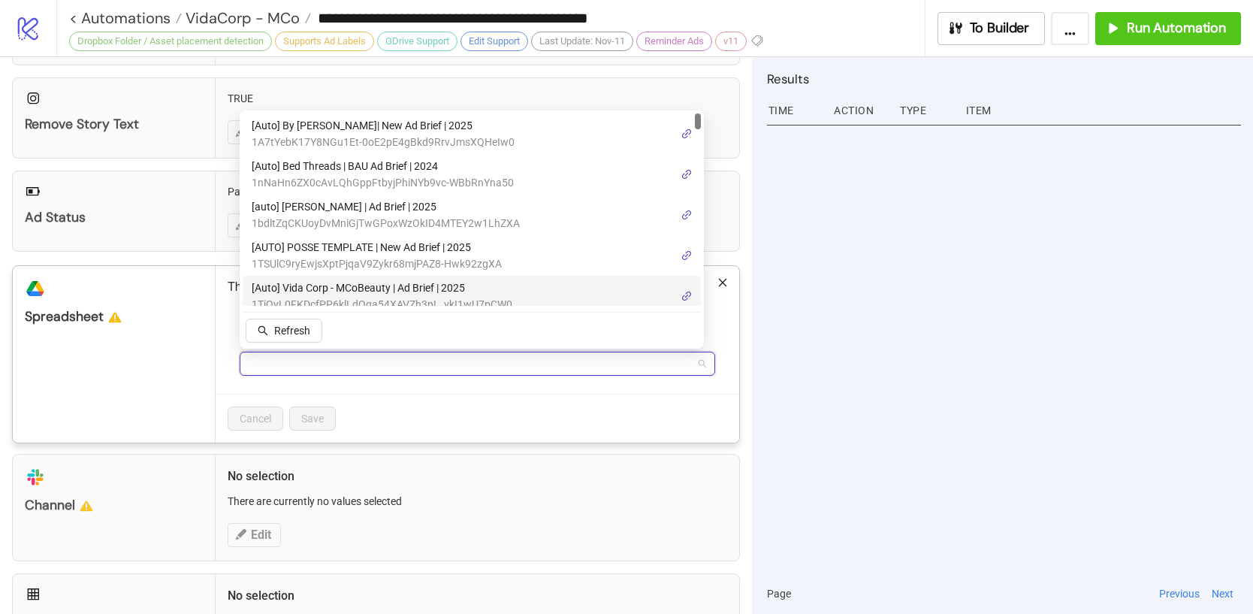
click at [403, 292] on span "[Auto] Vida Corp - MCoBeauty | Ad Brief | 2025" at bounding box center [382, 287] width 261 height 17
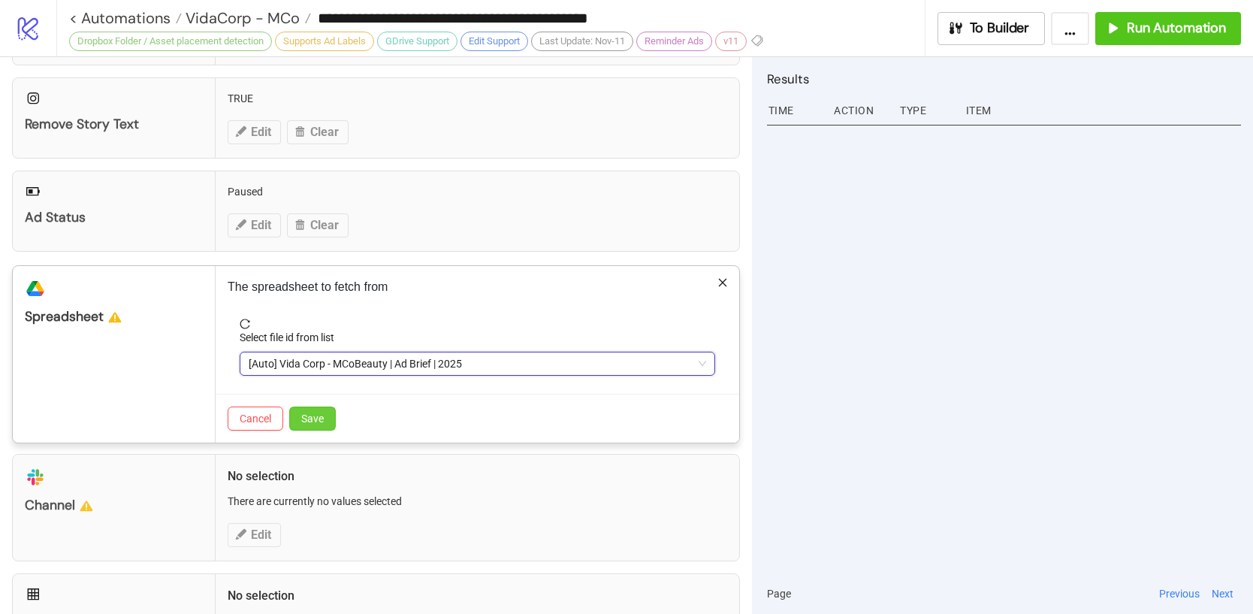
click at [328, 412] on button "Save" at bounding box center [312, 418] width 47 height 24
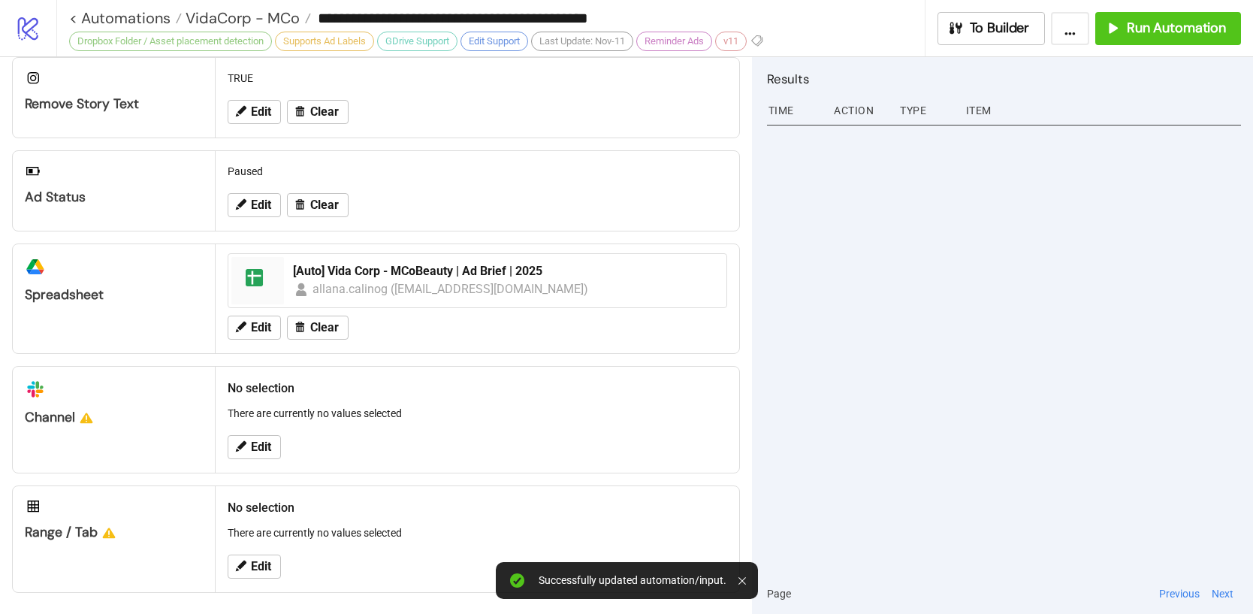
scroll to position [560, 0]
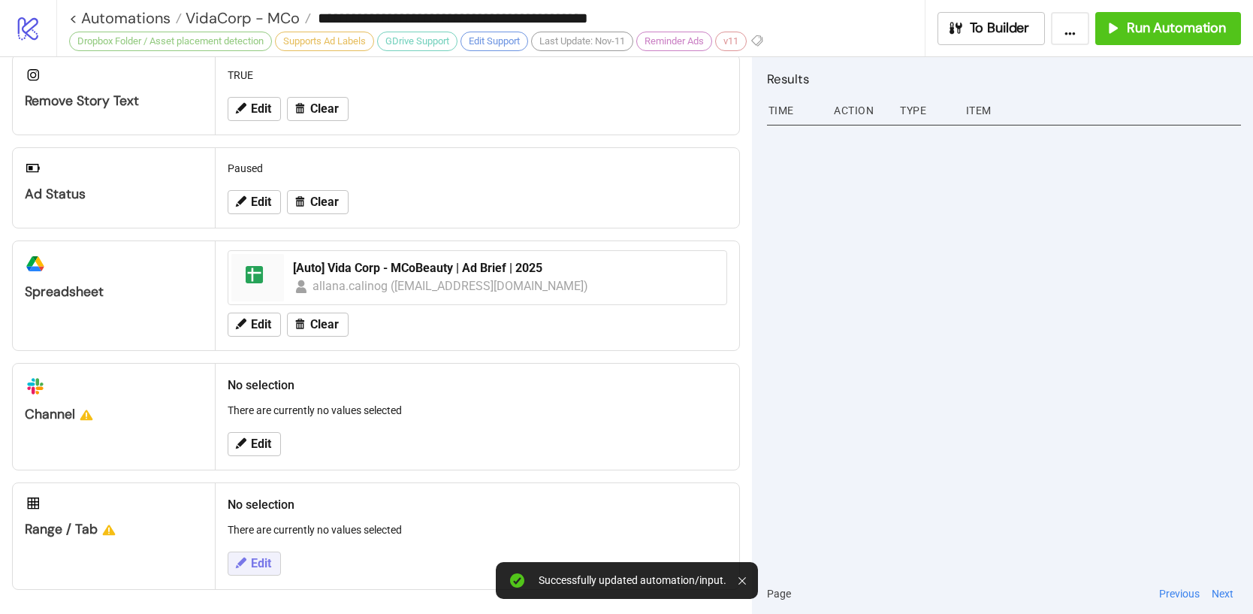
click at [267, 553] on button "Edit" at bounding box center [254, 563] width 53 height 24
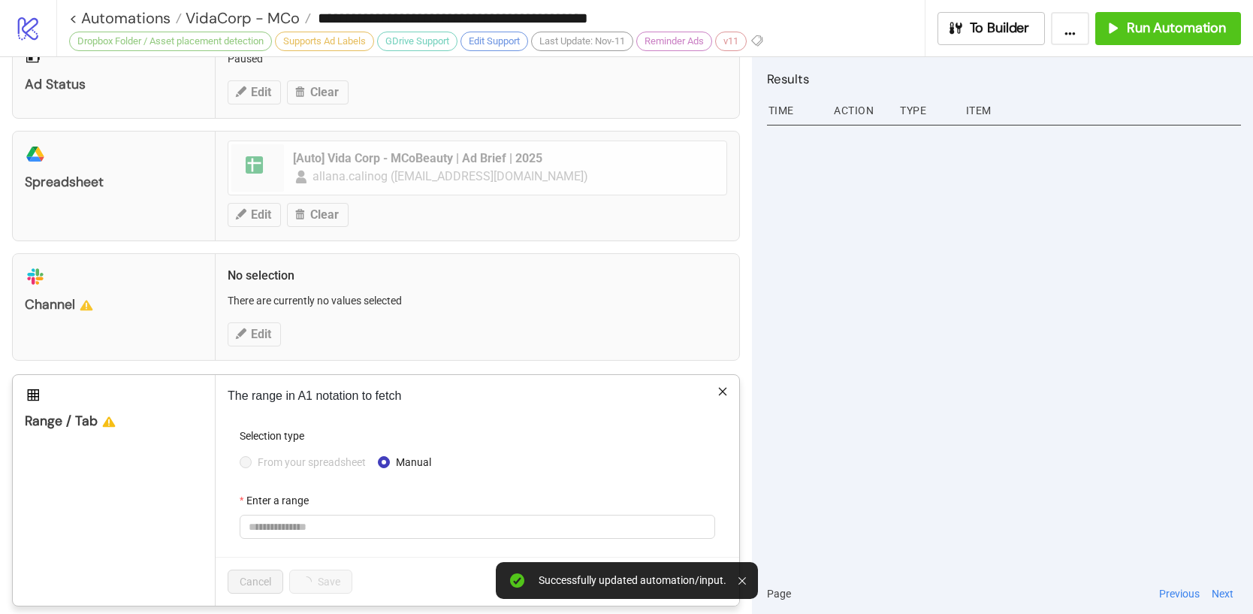
scroll to position [684, 0]
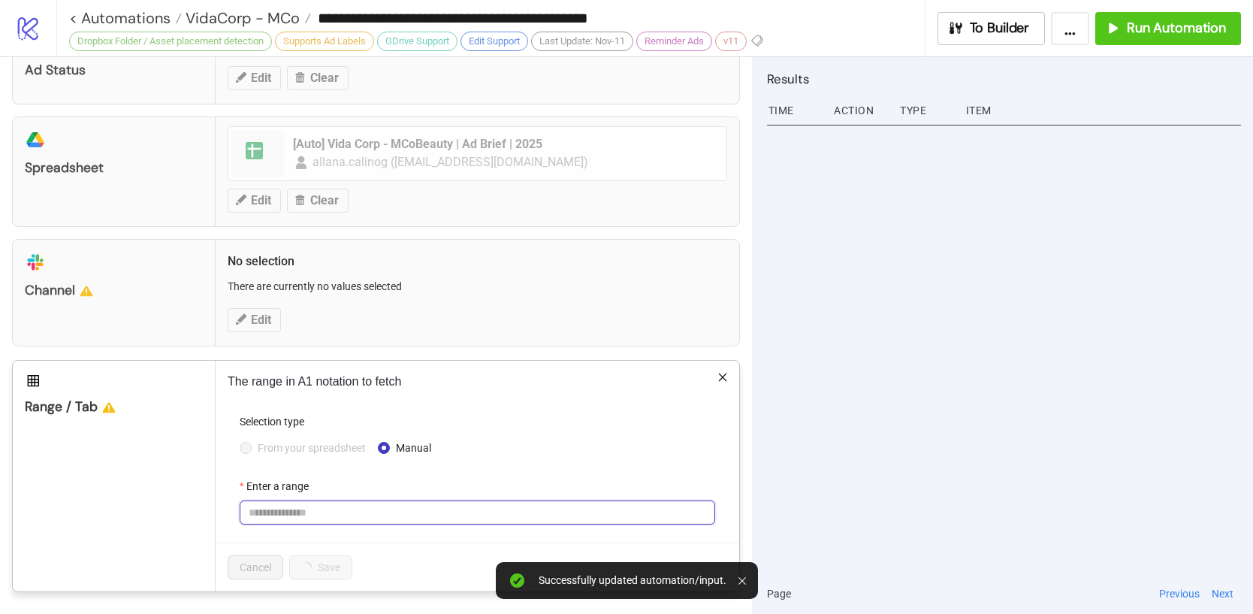
drag, startPoint x: 292, startPoint y: 506, endPoint x: 274, endPoint y: 499, distance: 19.3
click at [292, 506] on input "Enter a range" at bounding box center [478, 512] width 476 height 24
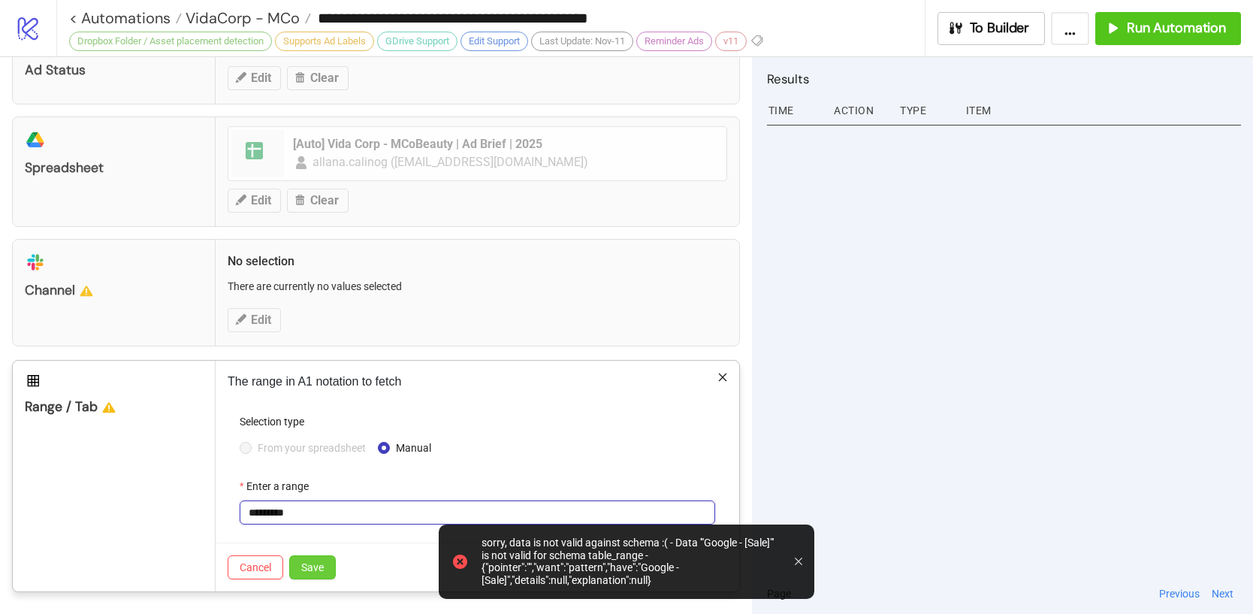
type input "*********"
click at [309, 562] on span "Save" at bounding box center [312, 567] width 23 height 12
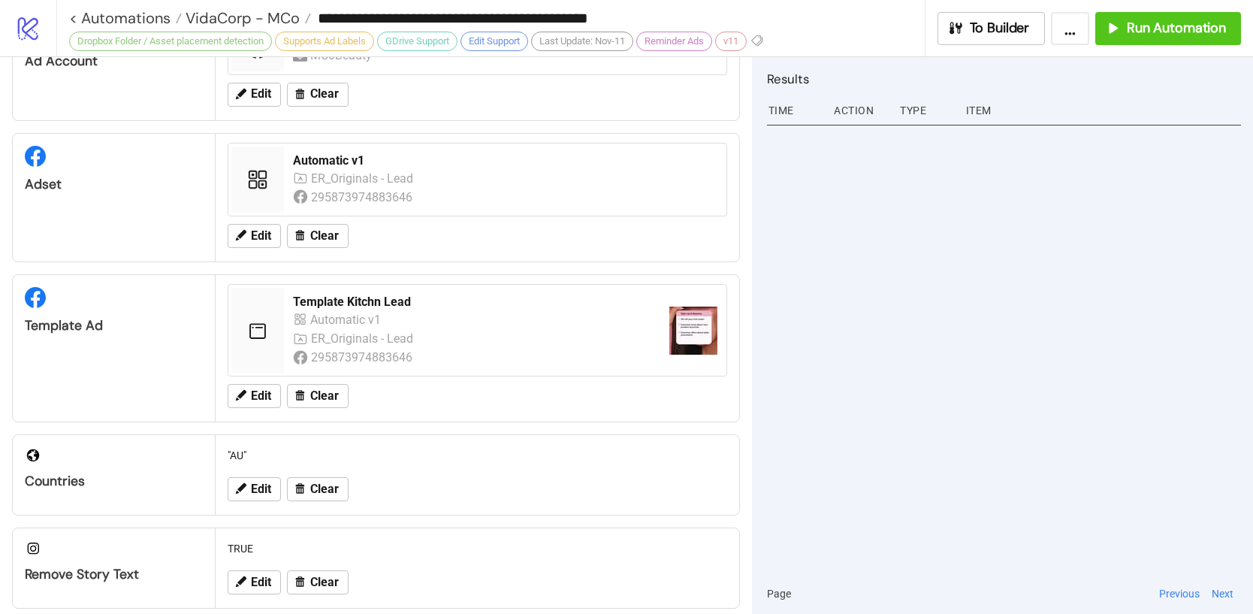
scroll to position [0, 0]
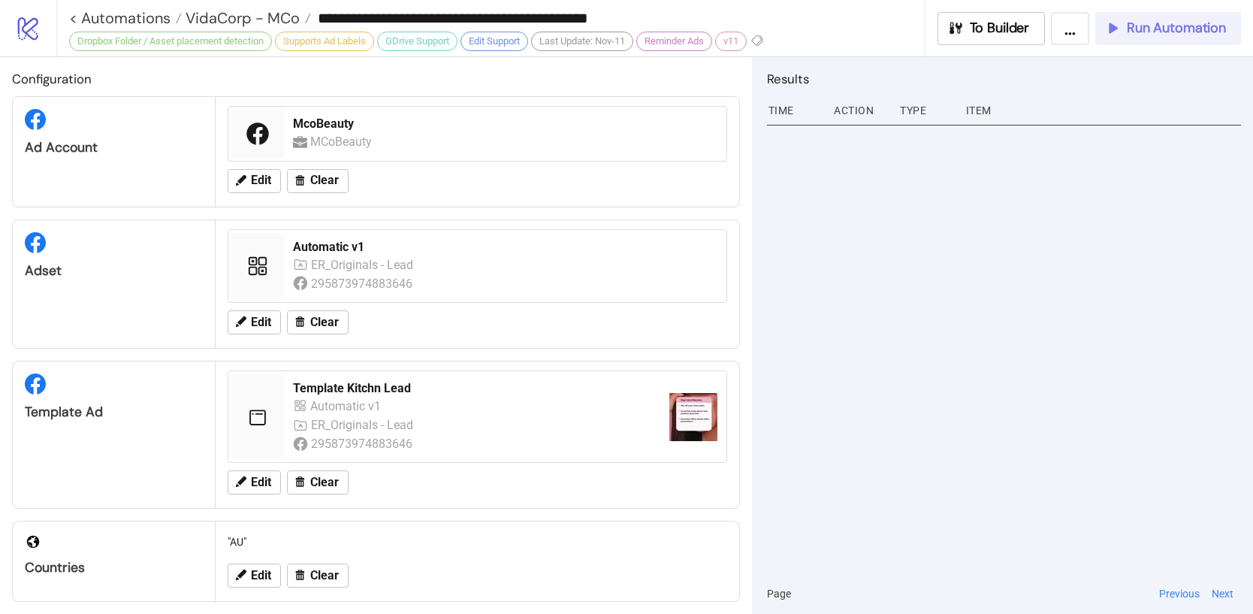
click at [1123, 40] on button "Run Automation" at bounding box center [1168, 28] width 146 height 33
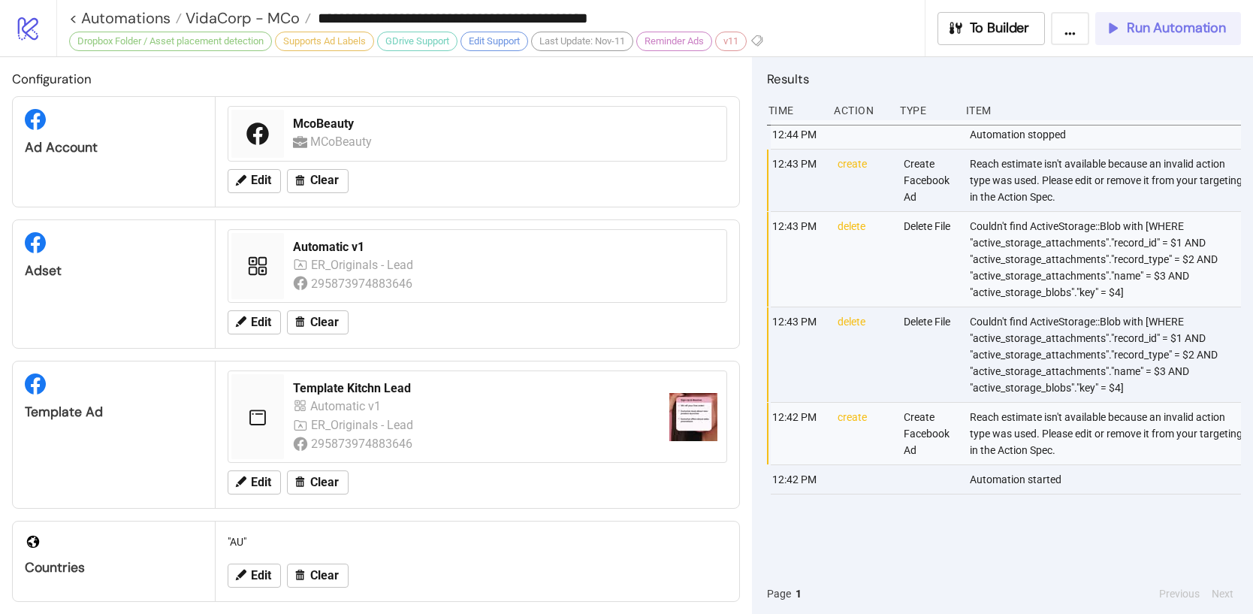
click at [1205, 26] on span "Run Automation" at bounding box center [1176, 28] width 99 height 17
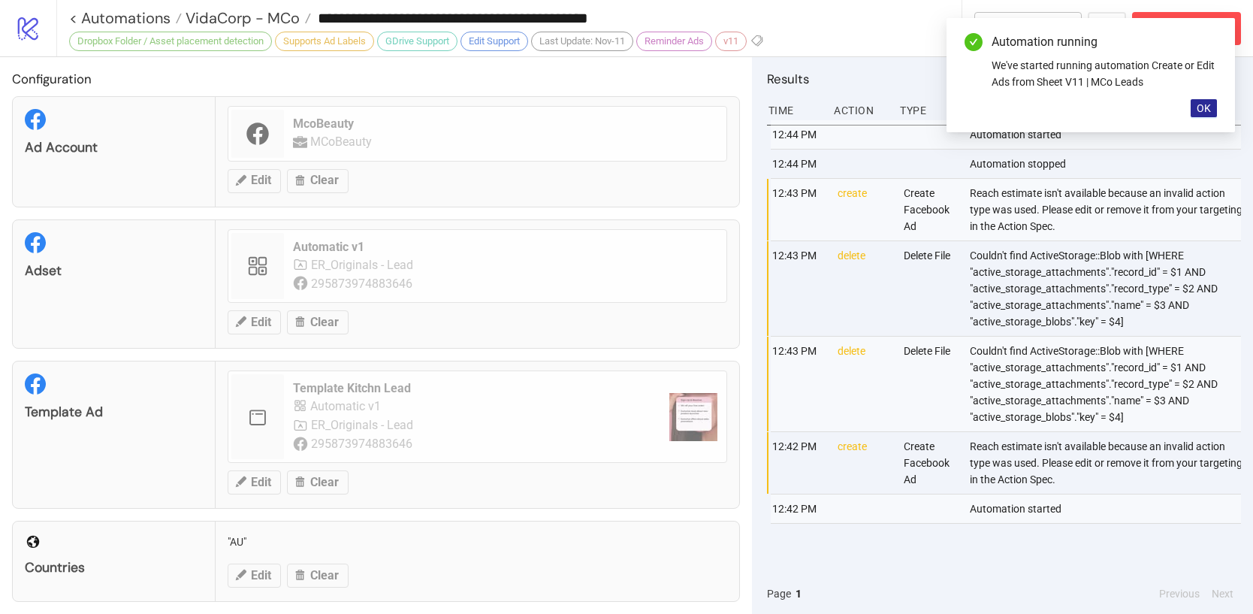
click at [1210, 113] on span "OK" at bounding box center [1204, 108] width 14 height 12
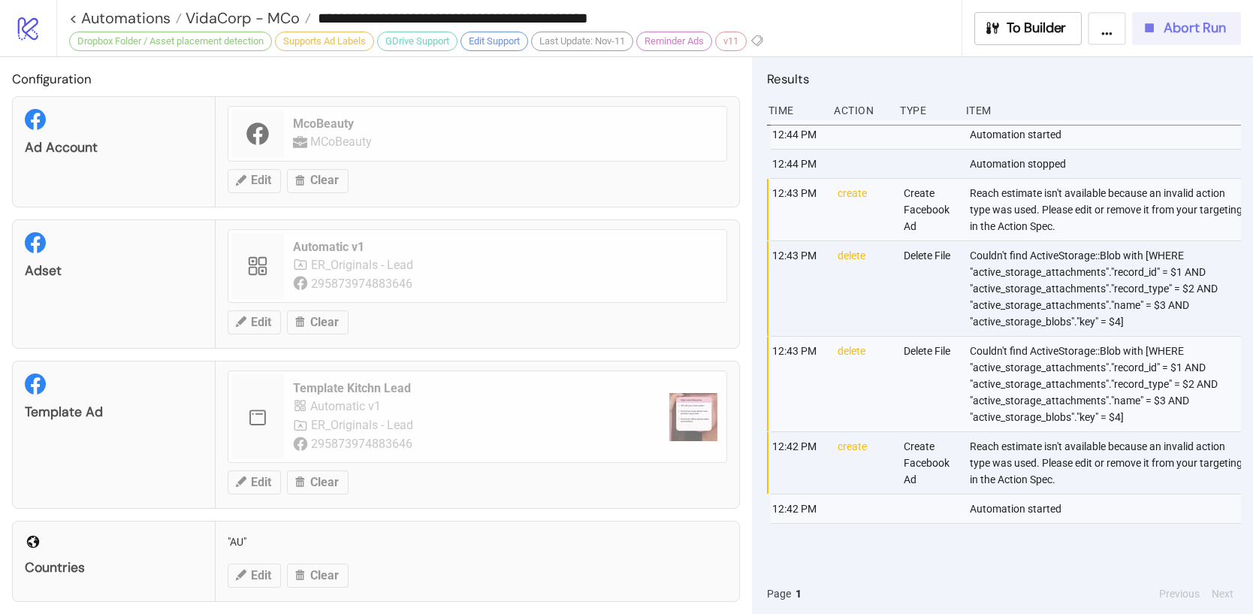
click at [1198, 34] on span "Abort Run" at bounding box center [1195, 28] width 62 height 17
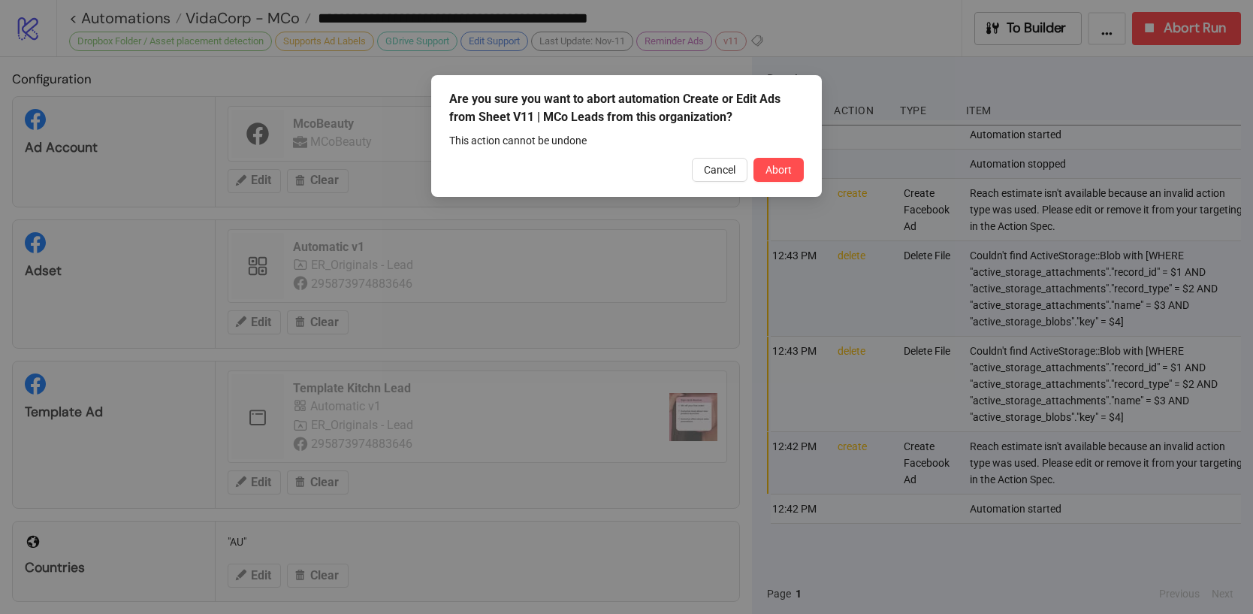
click at [793, 174] on button "Abort" at bounding box center [779, 170] width 50 height 24
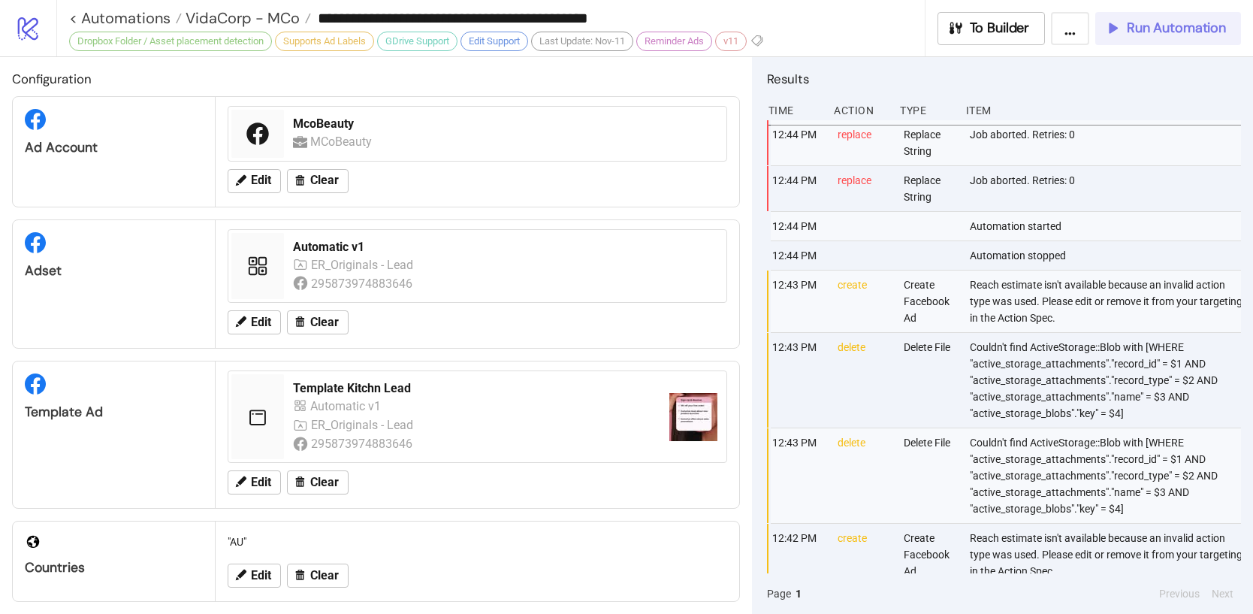
click at [1097, 35] on button "Run Automation" at bounding box center [1168, 28] width 146 height 33
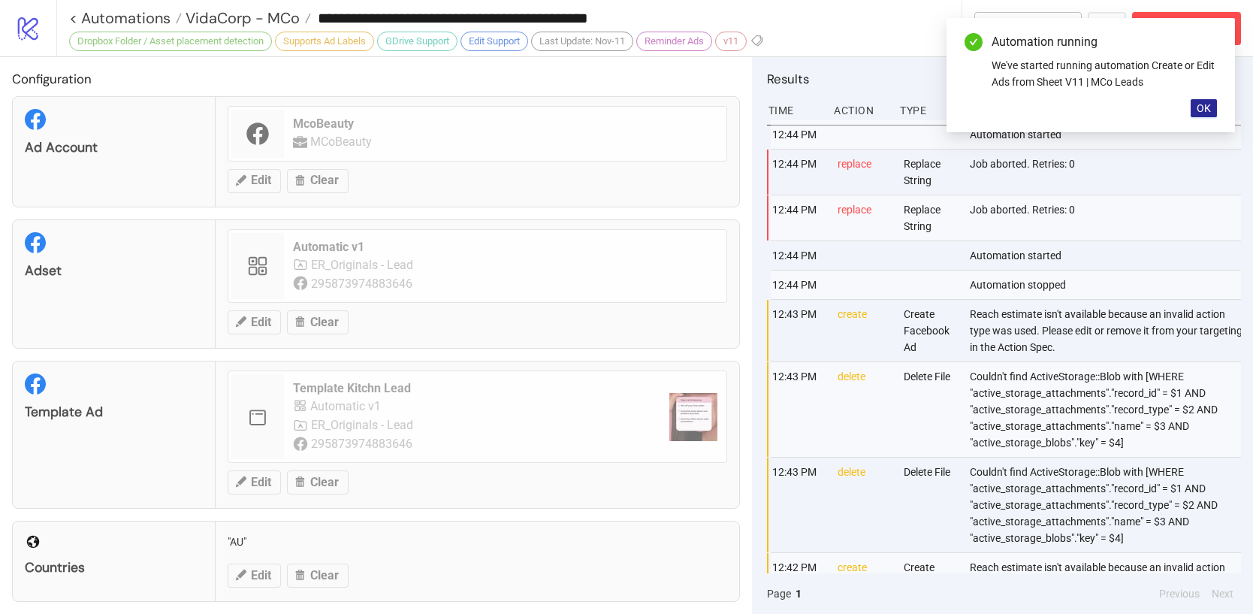
click at [1197, 110] on span "OK" at bounding box center [1204, 108] width 14 height 12
